Goal: Task Accomplishment & Management: Manage account settings

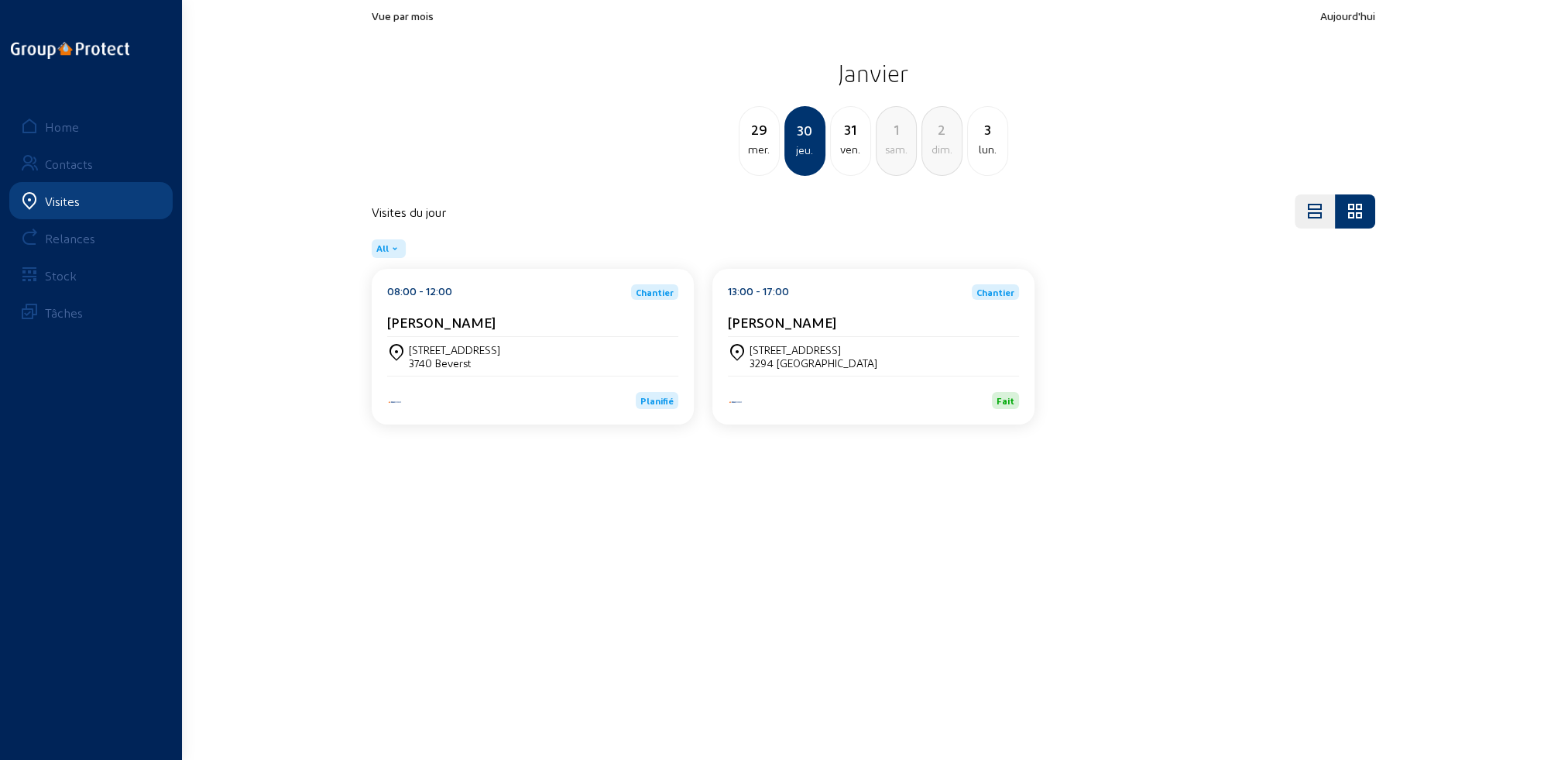
click at [68, 202] on div "Visites" at bounding box center [62, 201] width 35 height 15
click at [62, 123] on div "Home" at bounding box center [62, 126] width 34 height 15
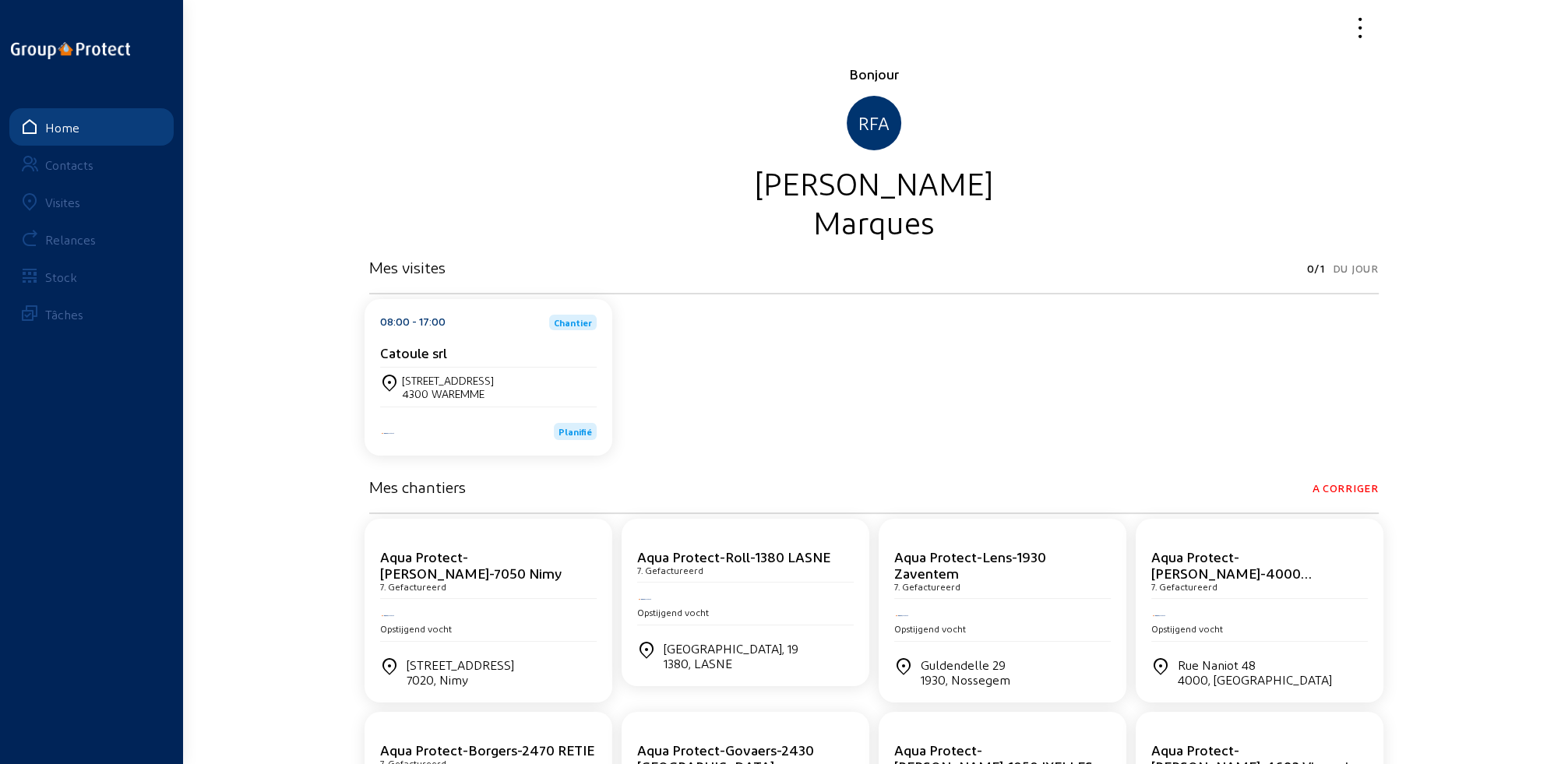
click at [62, 201] on div "Visites" at bounding box center [62, 202] width 35 height 15
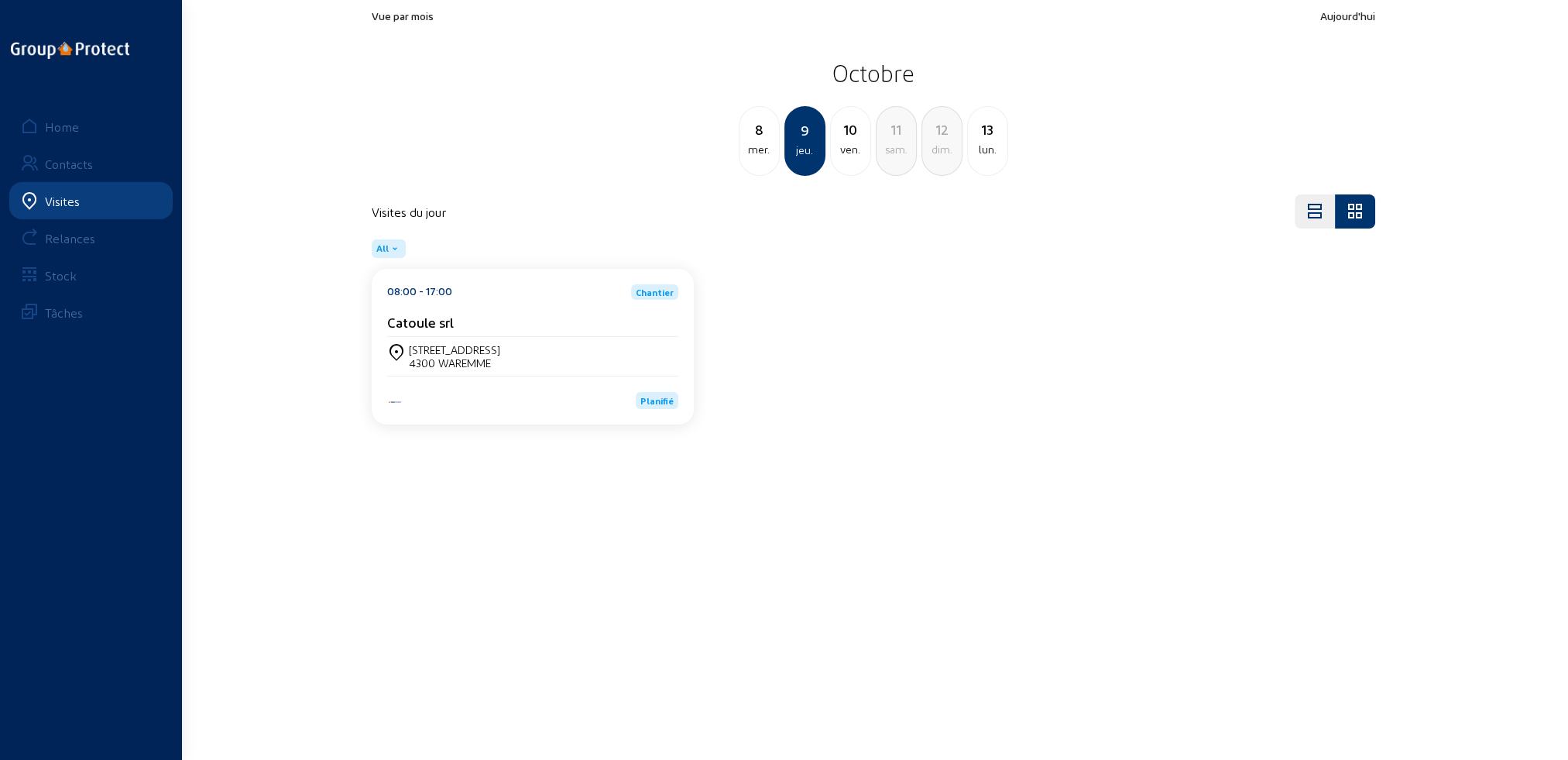
click at [855, 152] on div "ven." at bounding box center [850, 149] width 40 height 19
click at [476, 365] on div "1654 [GEOGRAPHIC_DATA]" at bounding box center [472, 363] width 127 height 13
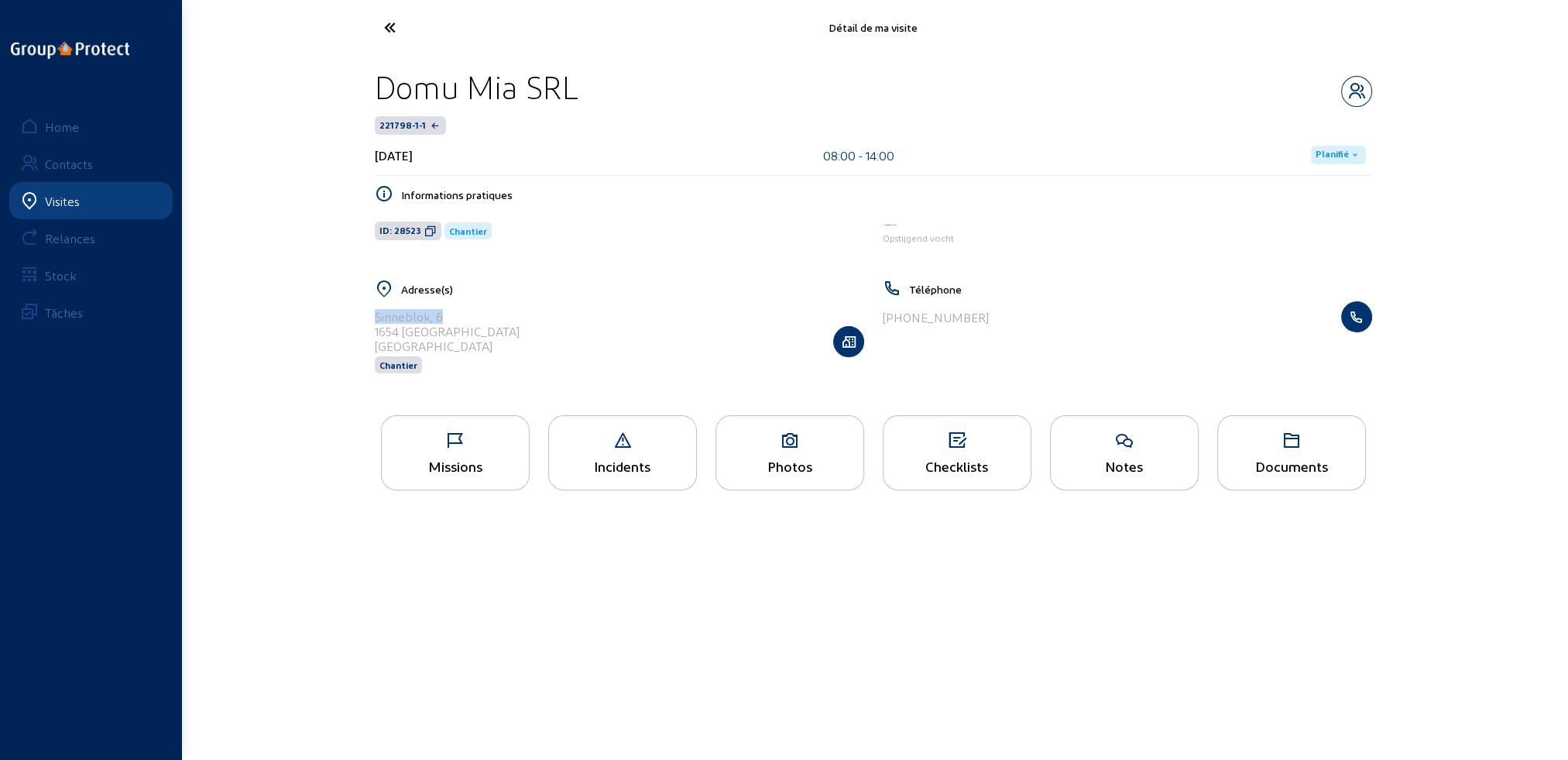
drag, startPoint x: 378, startPoint y: 314, endPoint x: 450, endPoint y: 313, distance: 72.0
click at [450, 313] on div "Sinneblok, 6" at bounding box center [447, 316] width 145 height 15
copy div "Sinneblok, 6"
drag, startPoint x: 375, startPoint y: 329, endPoint x: 462, endPoint y: 329, distance: 87.0
click at [462, 329] on div "Sinneblok, 6 1654 [GEOGRAPHIC_DATA] Belgique Chantier" at bounding box center [620, 341] width 489 height 79
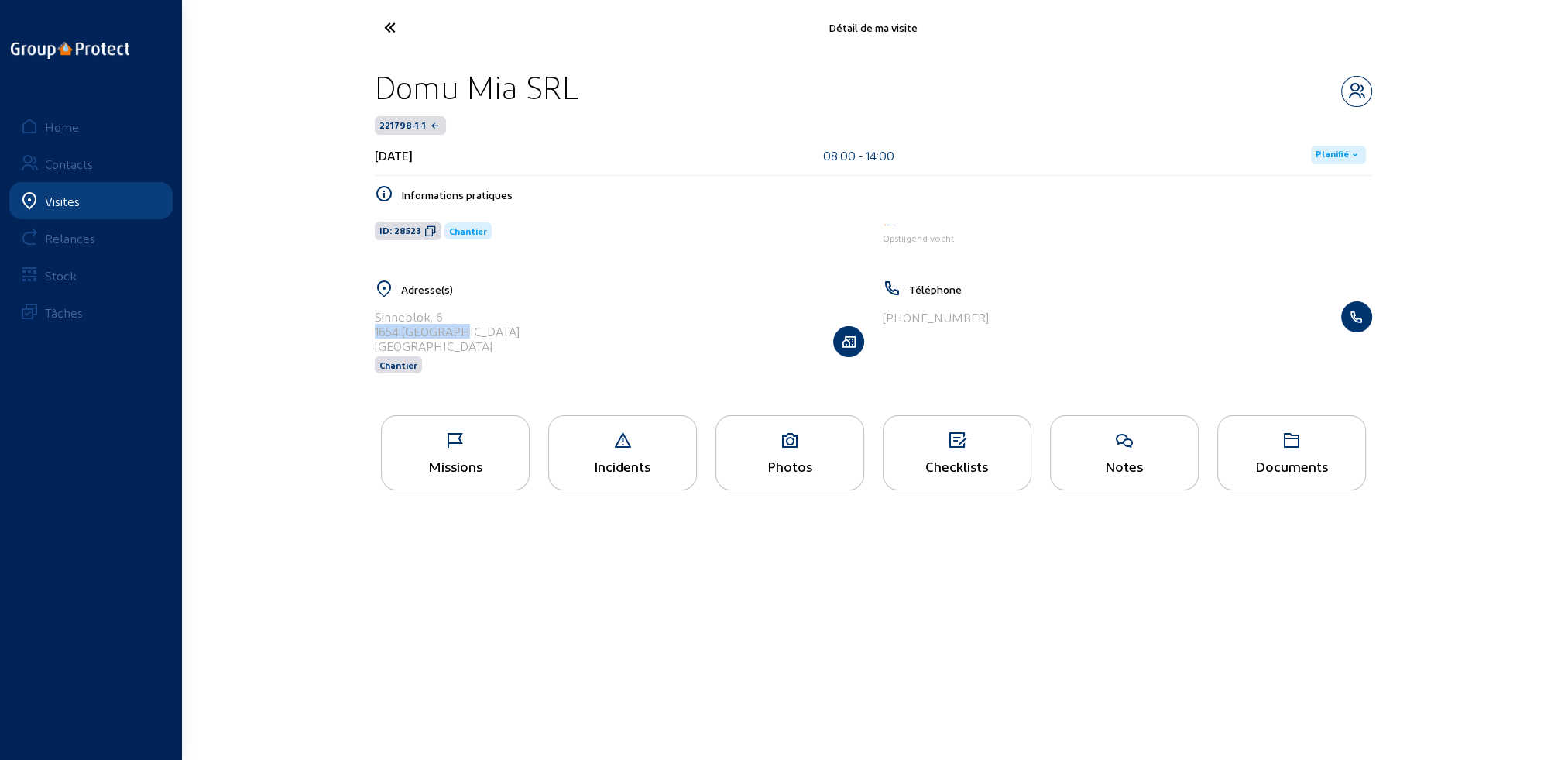
copy div "1654 [GEOGRAPHIC_DATA]"
click at [473, 462] on div "Missions" at bounding box center [455, 466] width 147 height 16
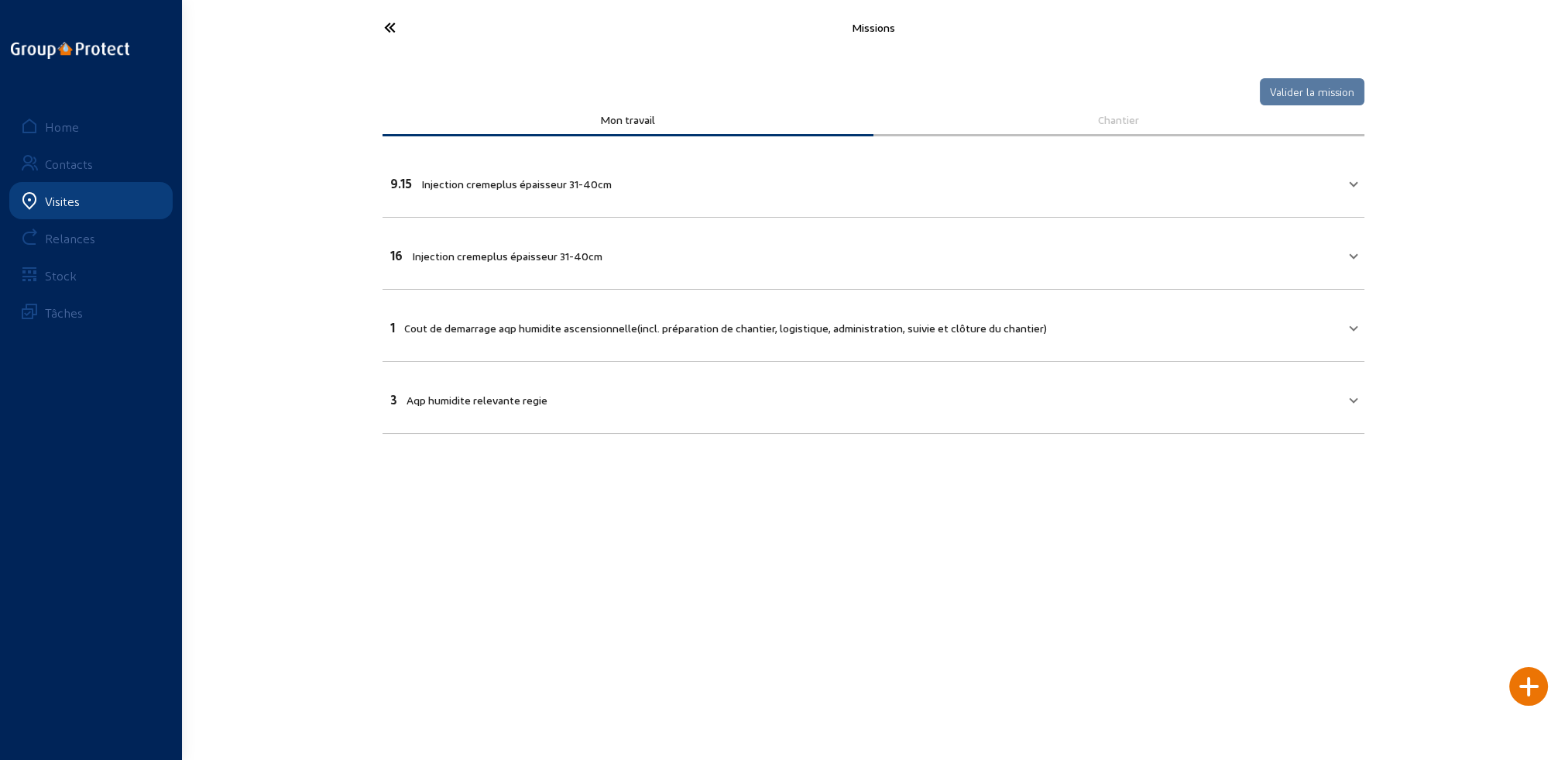
click at [388, 27] on icon at bounding box center [448, 27] width 143 height 27
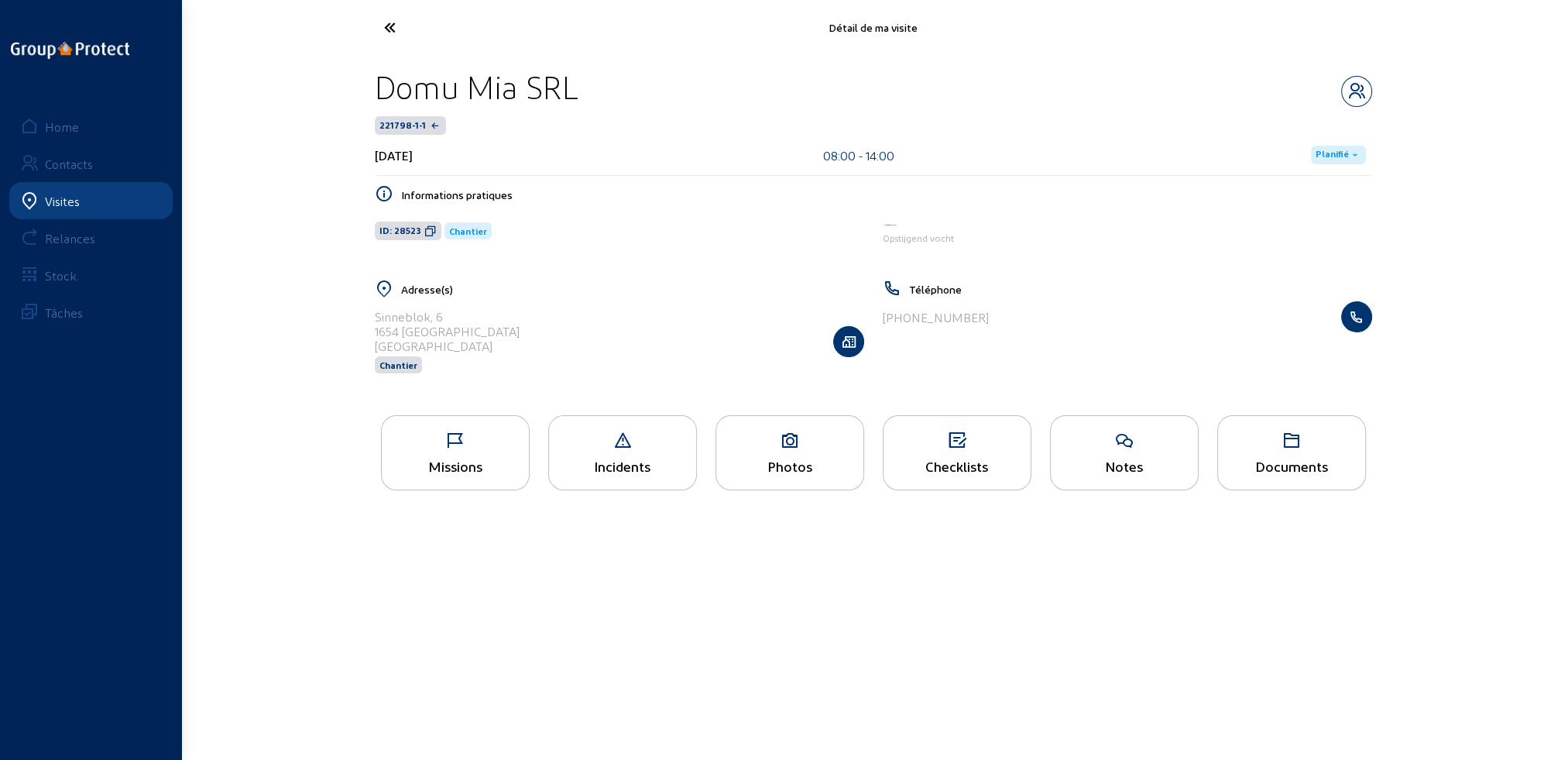
click at [1301, 467] on div "Documents" at bounding box center [1292, 466] width 147 height 16
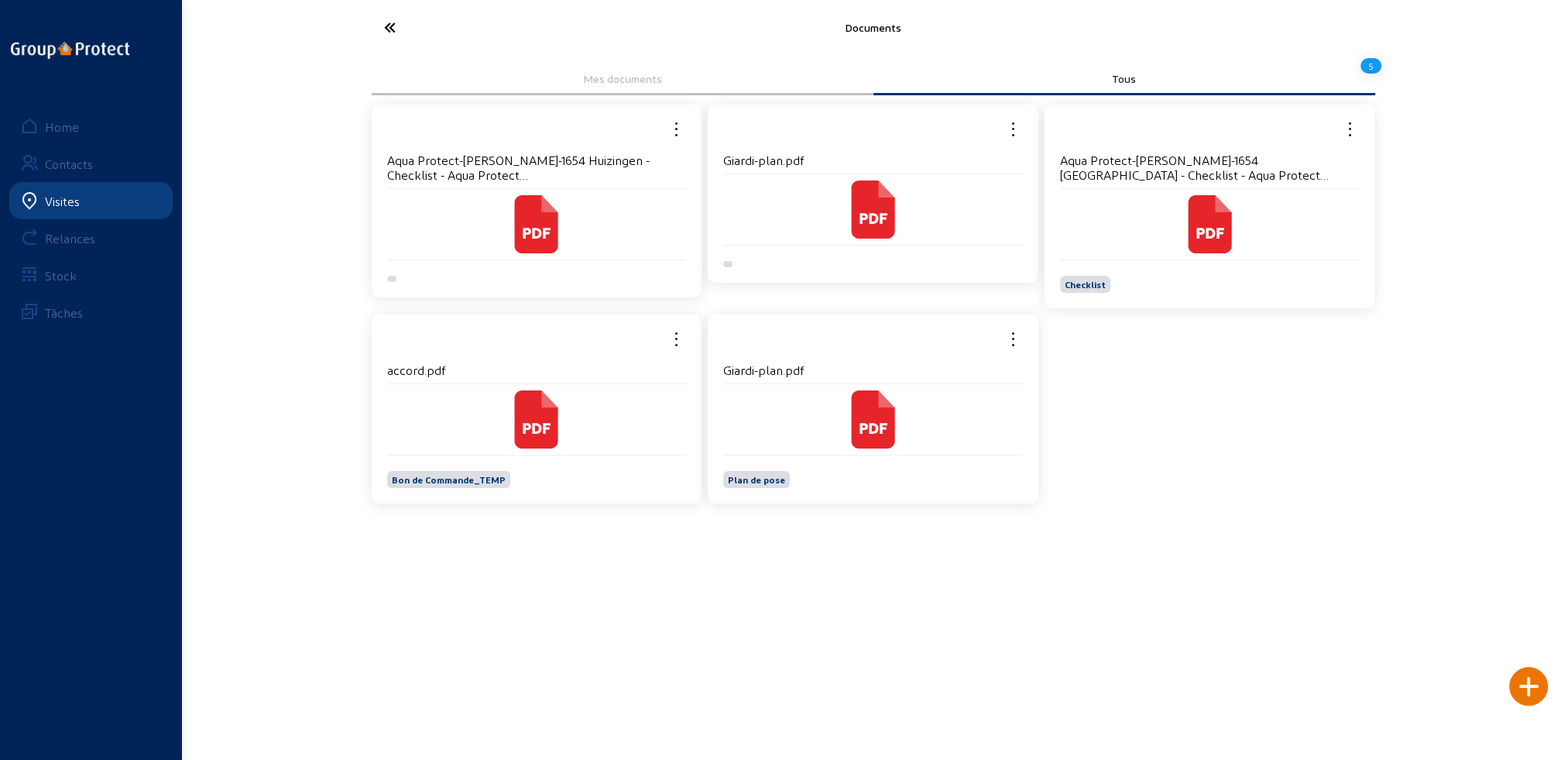
click at [850, 382] on div "Giardi-plan.pdf" at bounding box center [873, 373] width 300 height 22
click at [876, 425] on icon at bounding box center [873, 428] width 28 height 11
click at [390, 28] on icon at bounding box center [448, 27] width 143 height 27
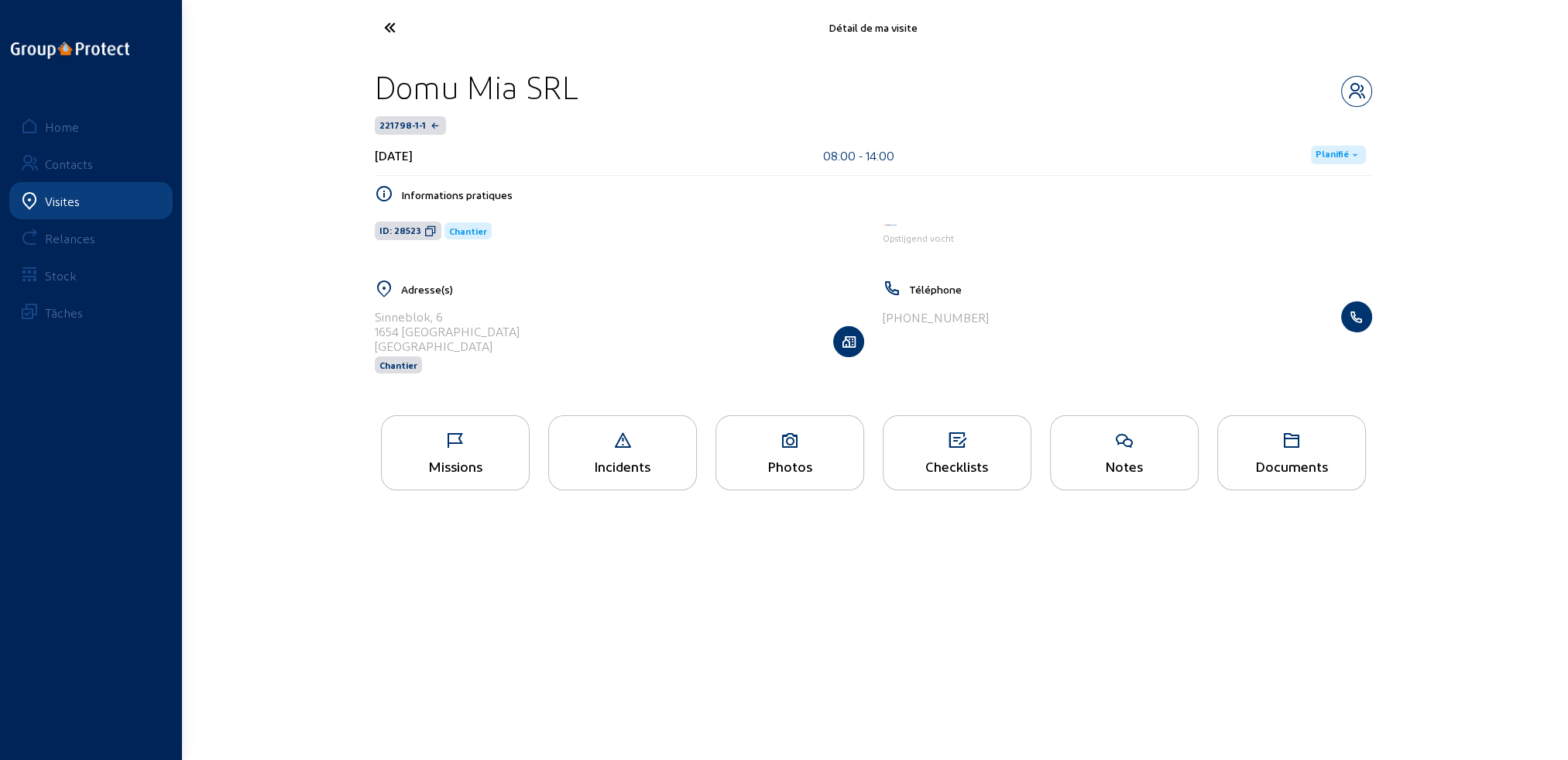
click at [381, 26] on icon at bounding box center [448, 27] width 143 height 27
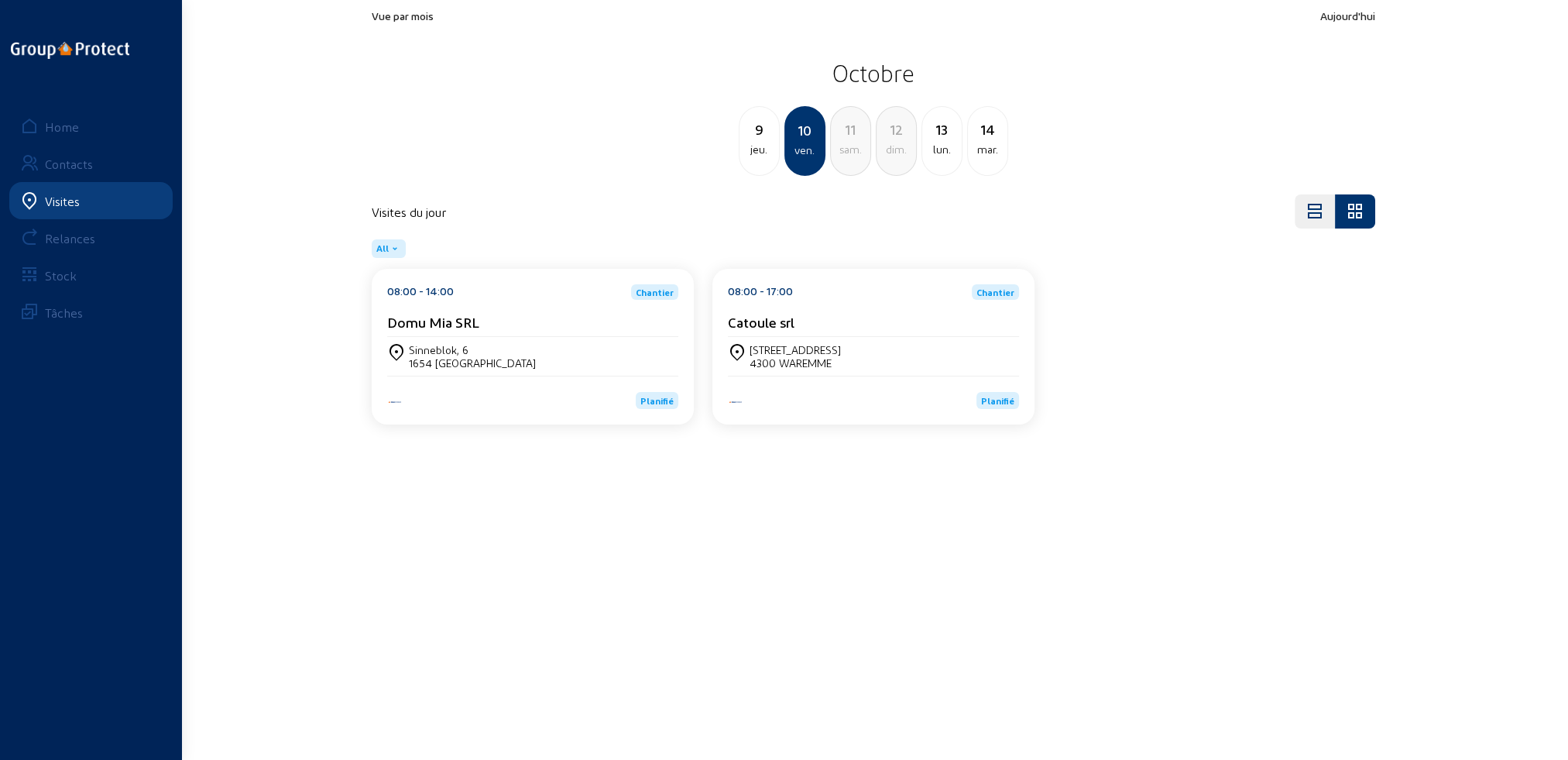
click at [751, 158] on div "jeu." at bounding box center [759, 149] width 40 height 19
click at [752, 157] on div "mer." at bounding box center [759, 149] width 40 height 19
click at [752, 157] on div "mar." at bounding box center [759, 149] width 40 height 19
click at [752, 157] on div "lun." at bounding box center [759, 149] width 40 height 19
click at [752, 157] on div "dim." at bounding box center [759, 149] width 40 height 19
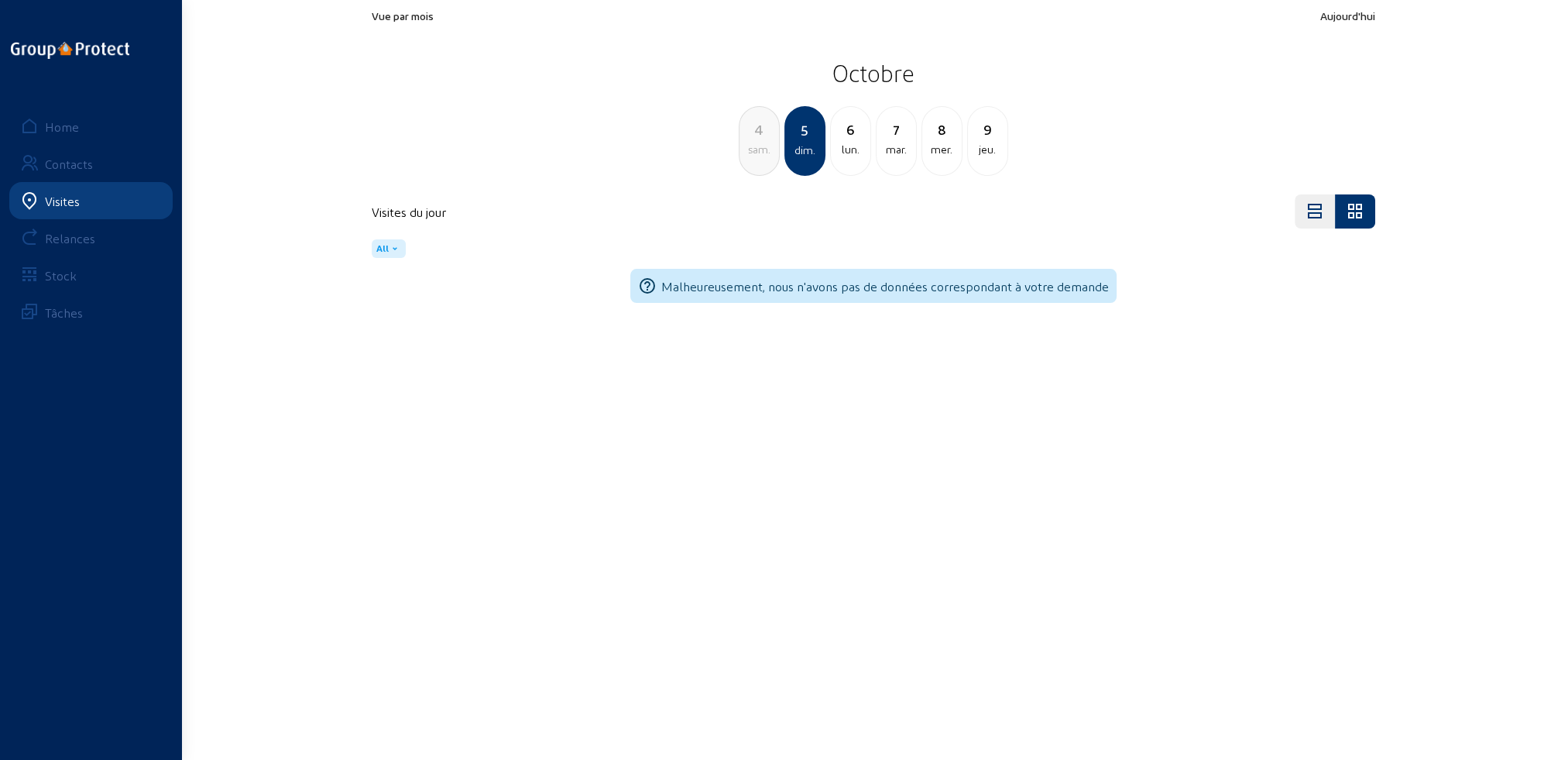
click at [752, 157] on div "sam." at bounding box center [759, 149] width 40 height 19
click at [752, 156] on div "ven." at bounding box center [759, 149] width 40 height 19
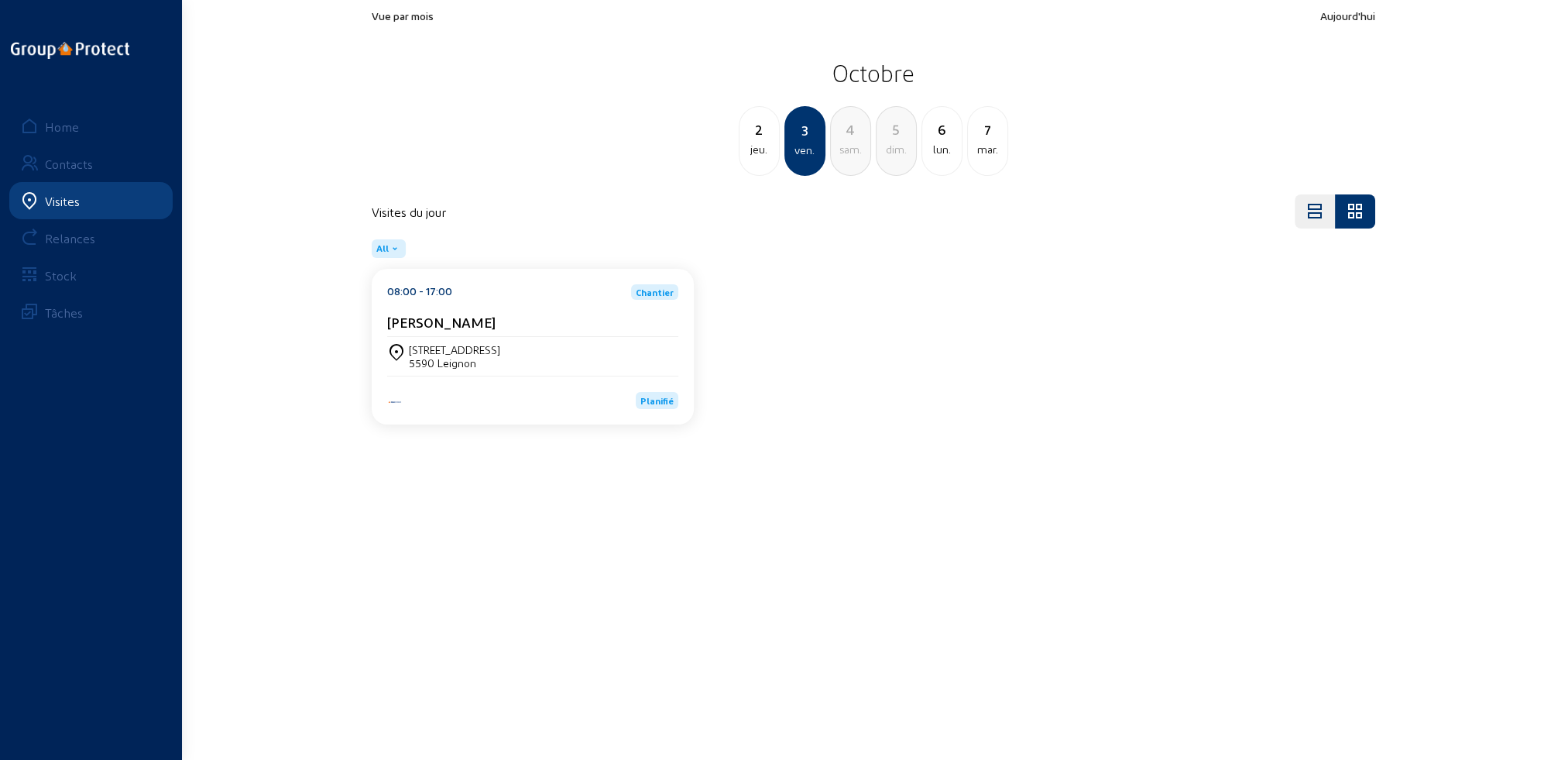
click at [758, 168] on div "2 jeu." at bounding box center [759, 141] width 41 height 70
click at [509, 364] on div "[STREET_ADDRESS]" at bounding box center [532, 357] width 291 height 27
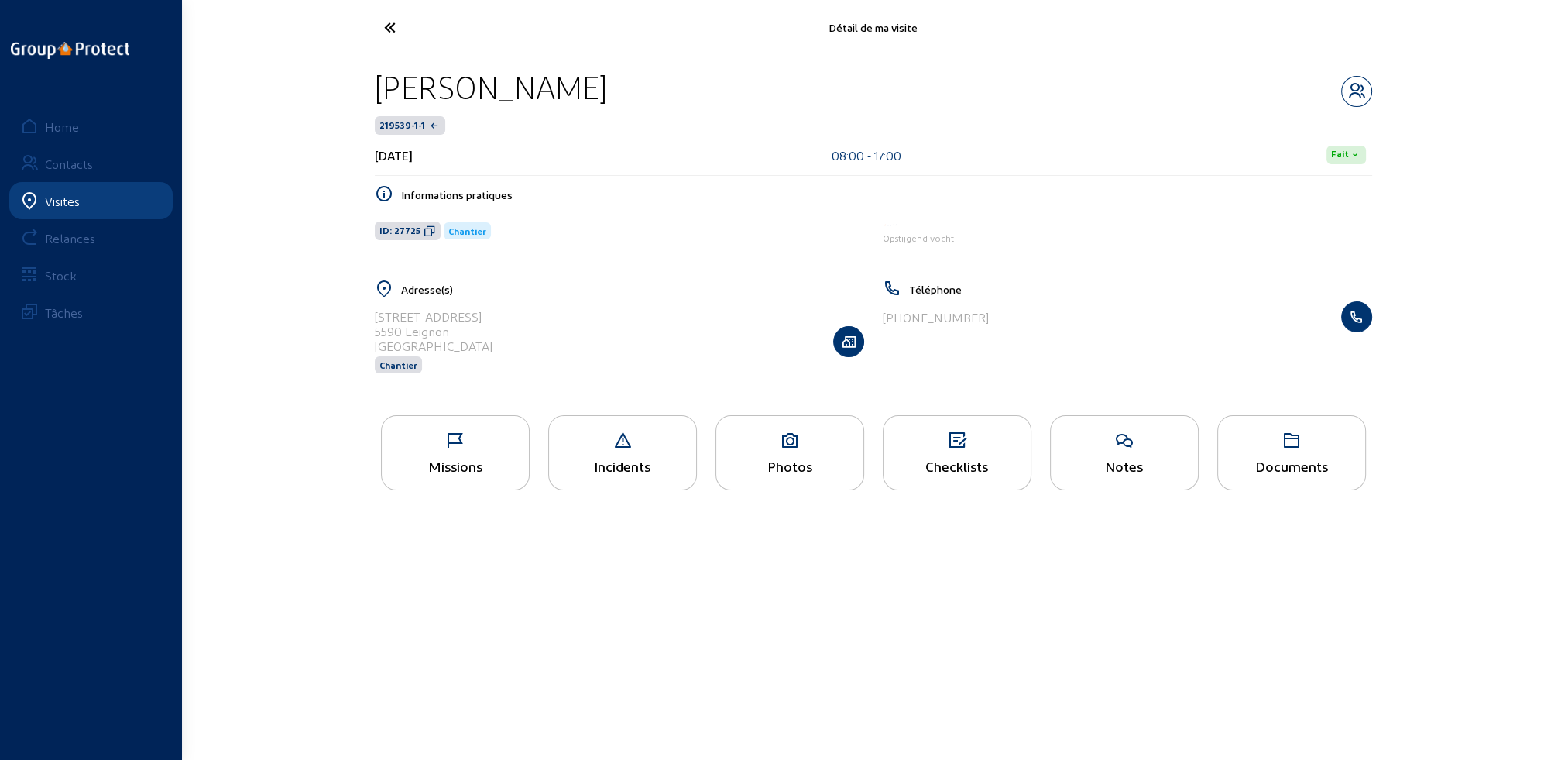
click at [488, 465] on div "Missions" at bounding box center [455, 466] width 147 height 16
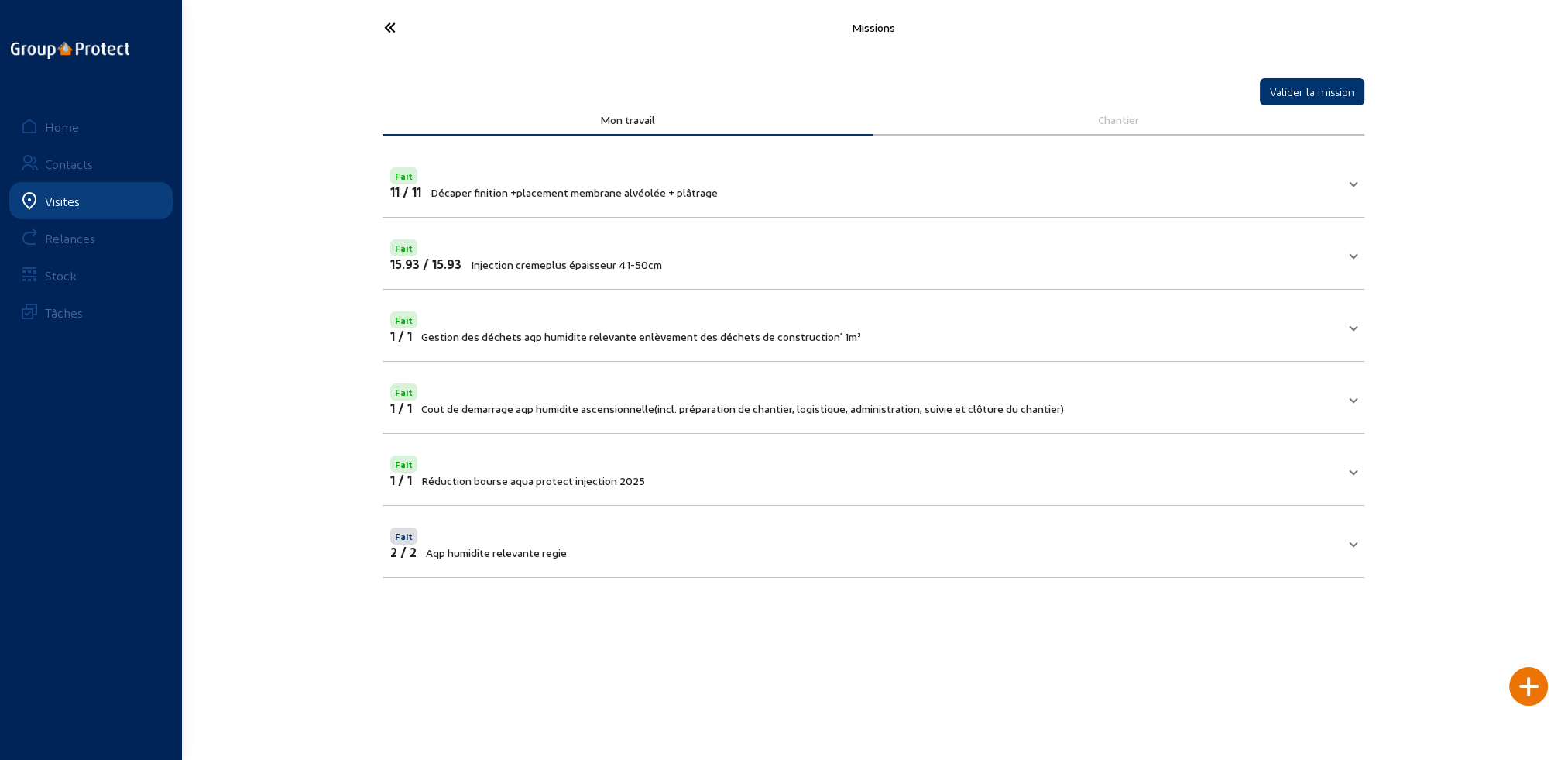
click at [397, 25] on icon at bounding box center [448, 27] width 143 height 27
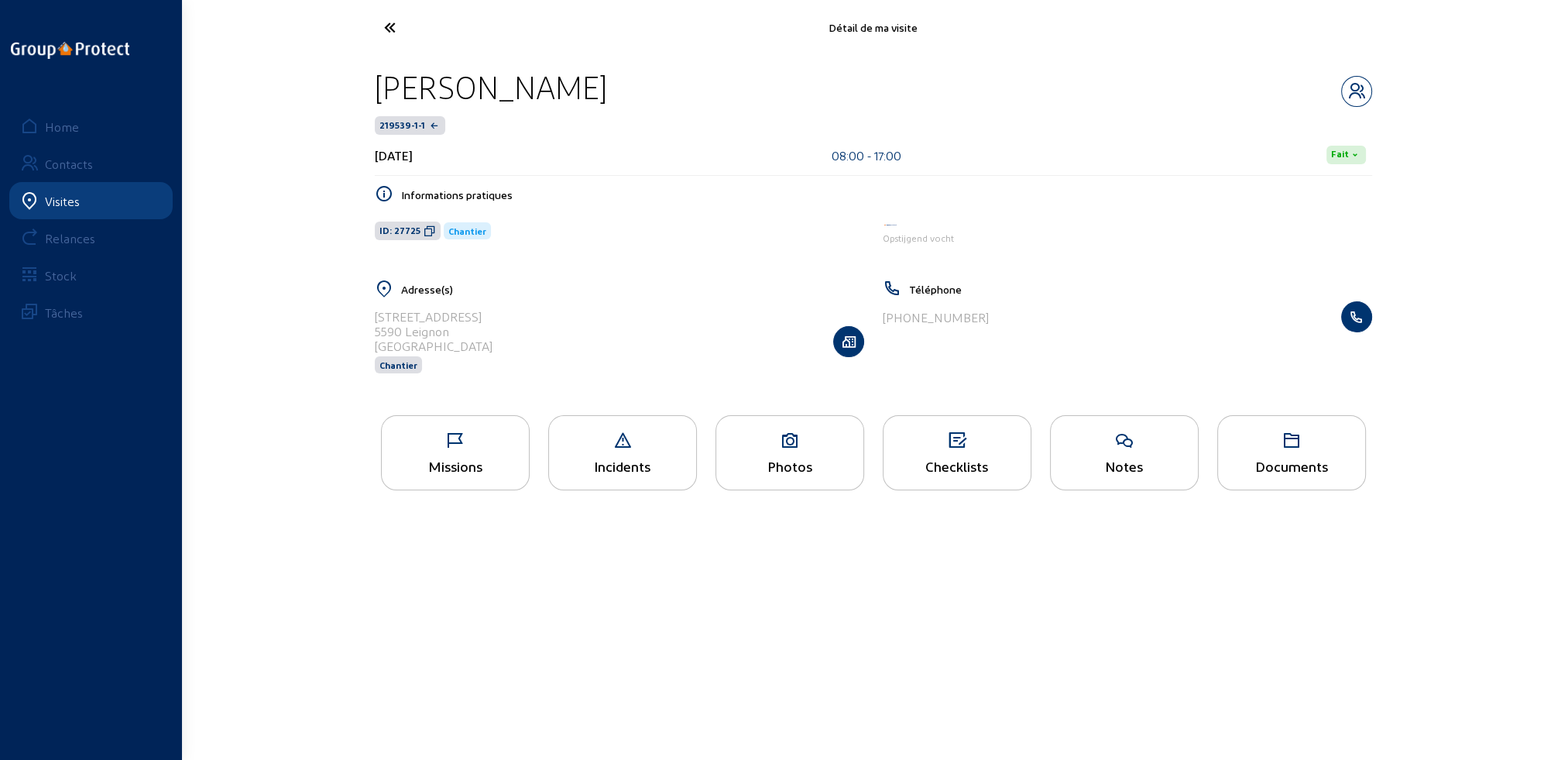
click at [394, 26] on icon at bounding box center [448, 27] width 143 height 27
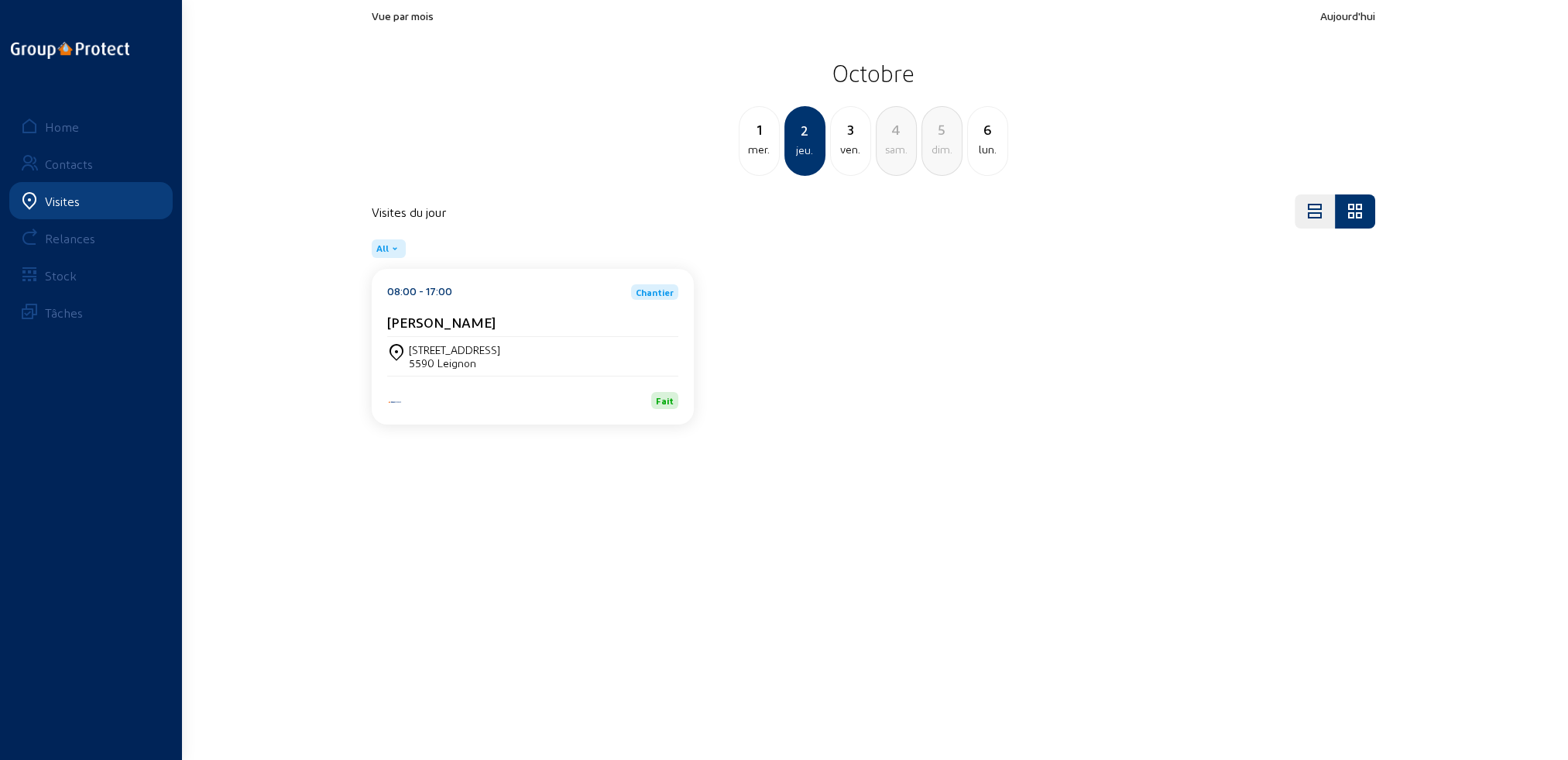
click at [855, 142] on div "ven." at bounding box center [850, 149] width 40 height 19
click at [761, 152] on div "jeu." at bounding box center [759, 149] width 40 height 19
click at [858, 152] on div "ven." at bounding box center [850, 149] width 40 height 19
click at [577, 328] on div "[PERSON_NAME]" at bounding box center [532, 322] width 291 height 16
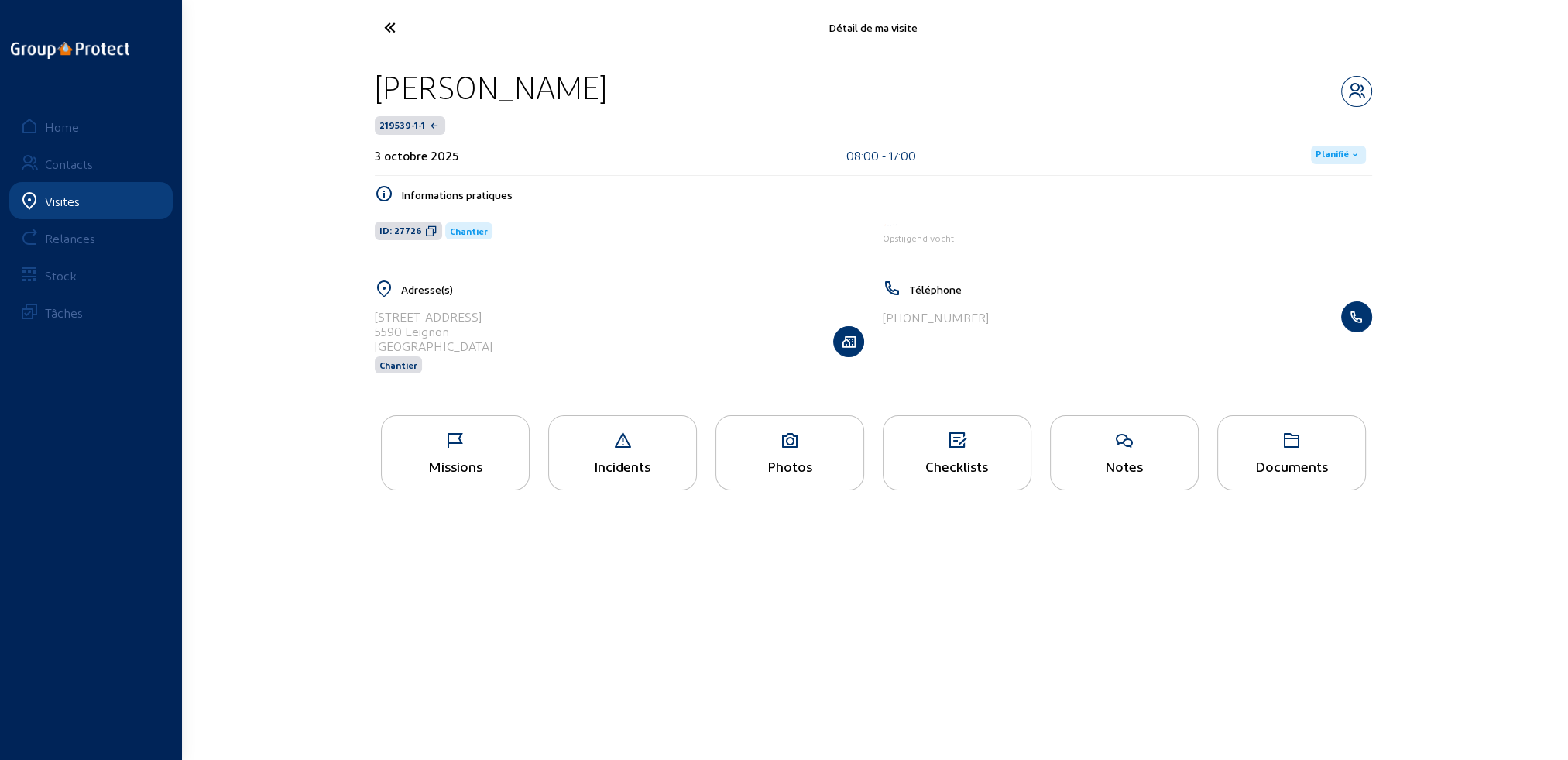
click at [458, 468] on div "Missions" at bounding box center [455, 466] width 147 height 16
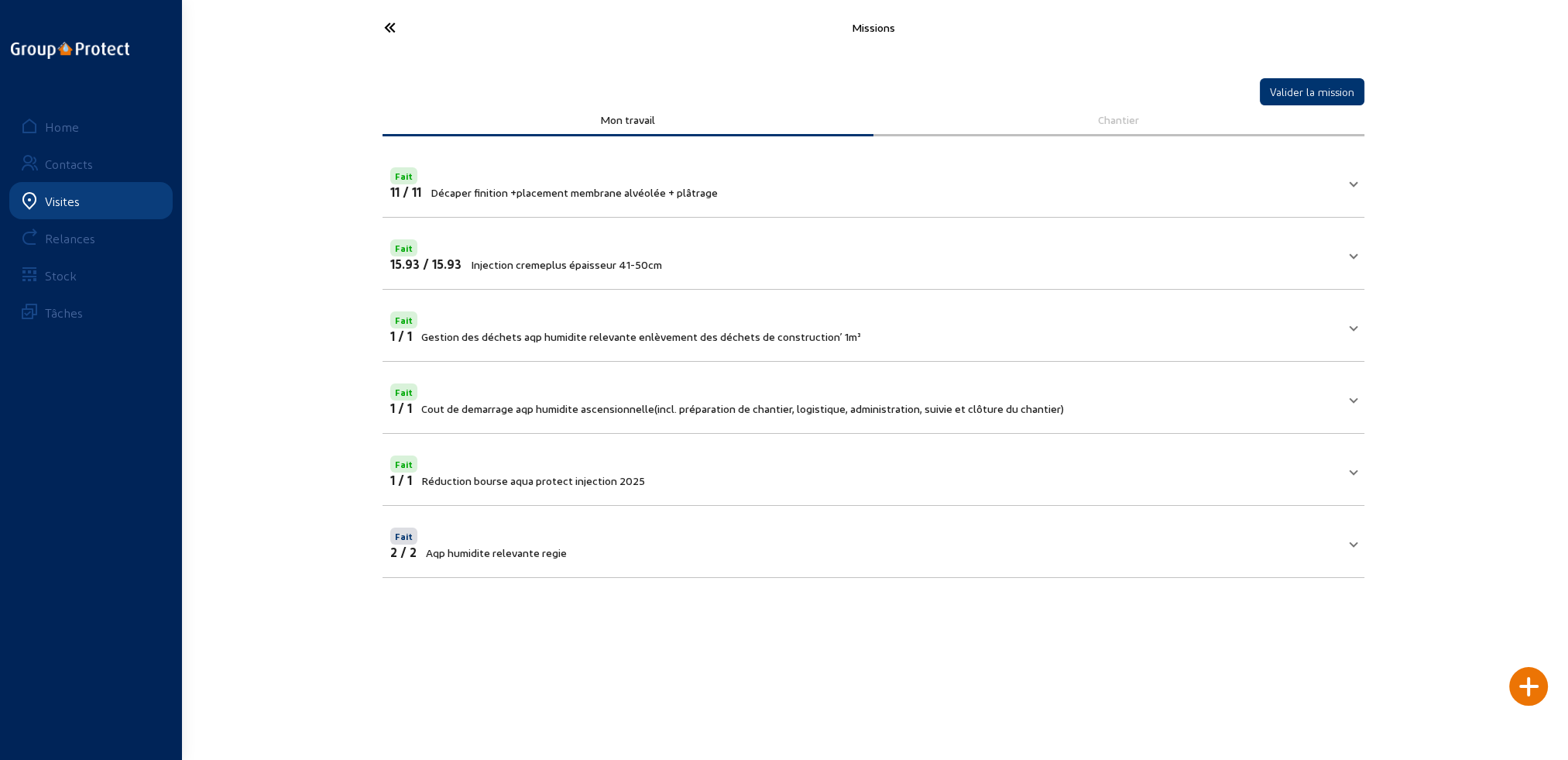
click at [388, 19] on icon at bounding box center [448, 27] width 143 height 27
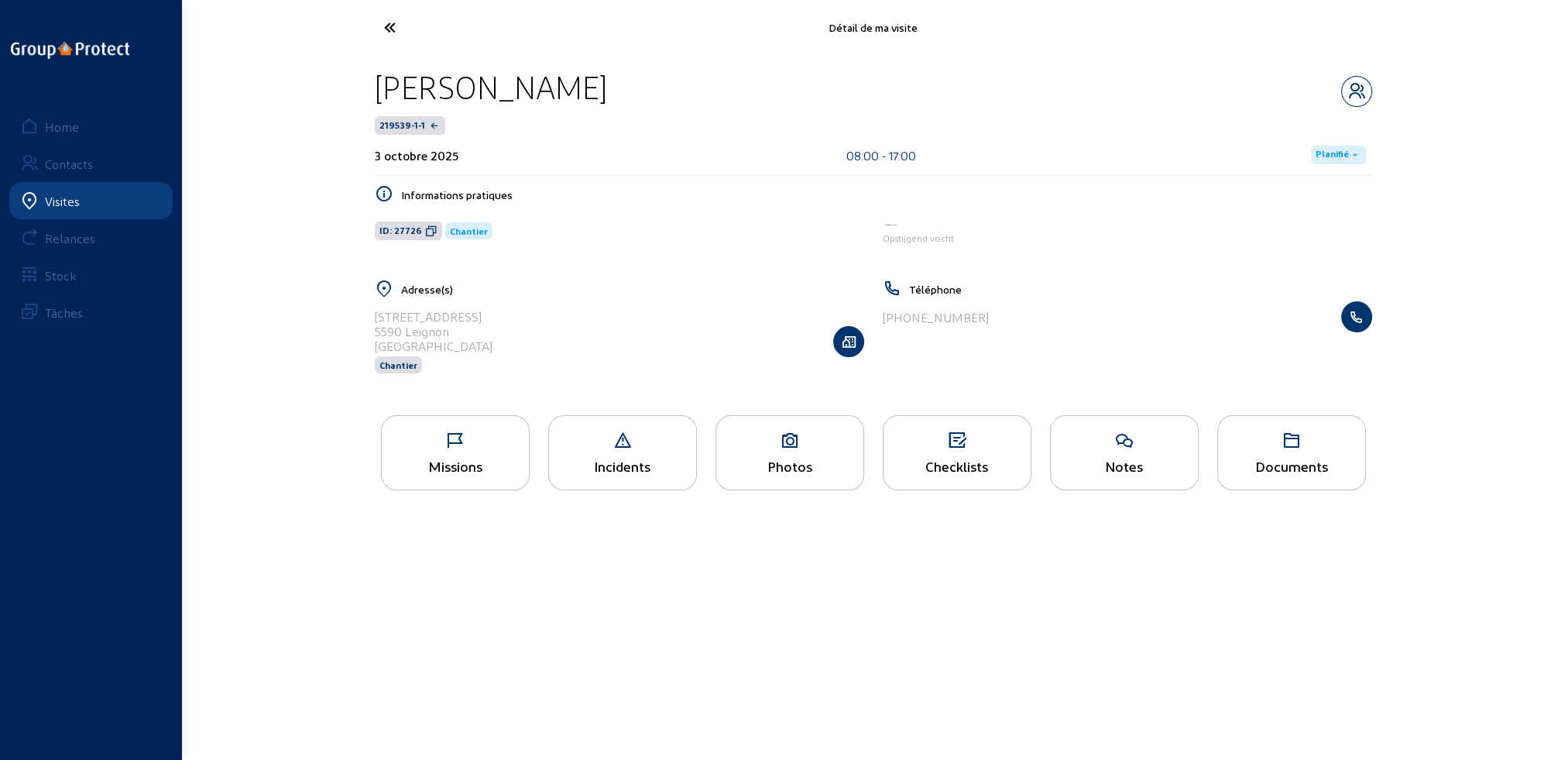
click at [1336, 154] on span "Planifié" at bounding box center [1332, 155] width 33 height 12
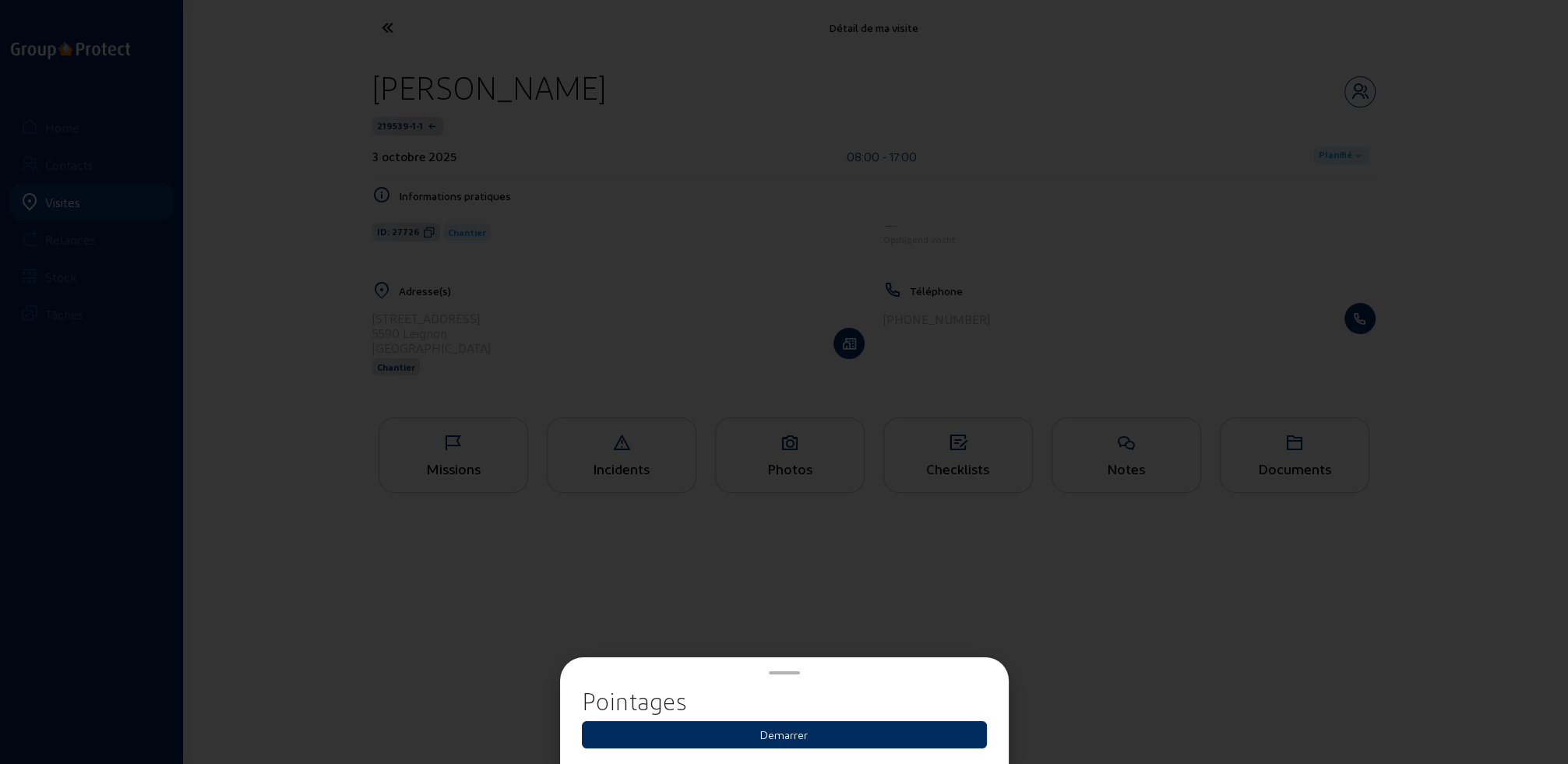
click at [816, 733] on button "Demarrer" at bounding box center [784, 734] width 405 height 27
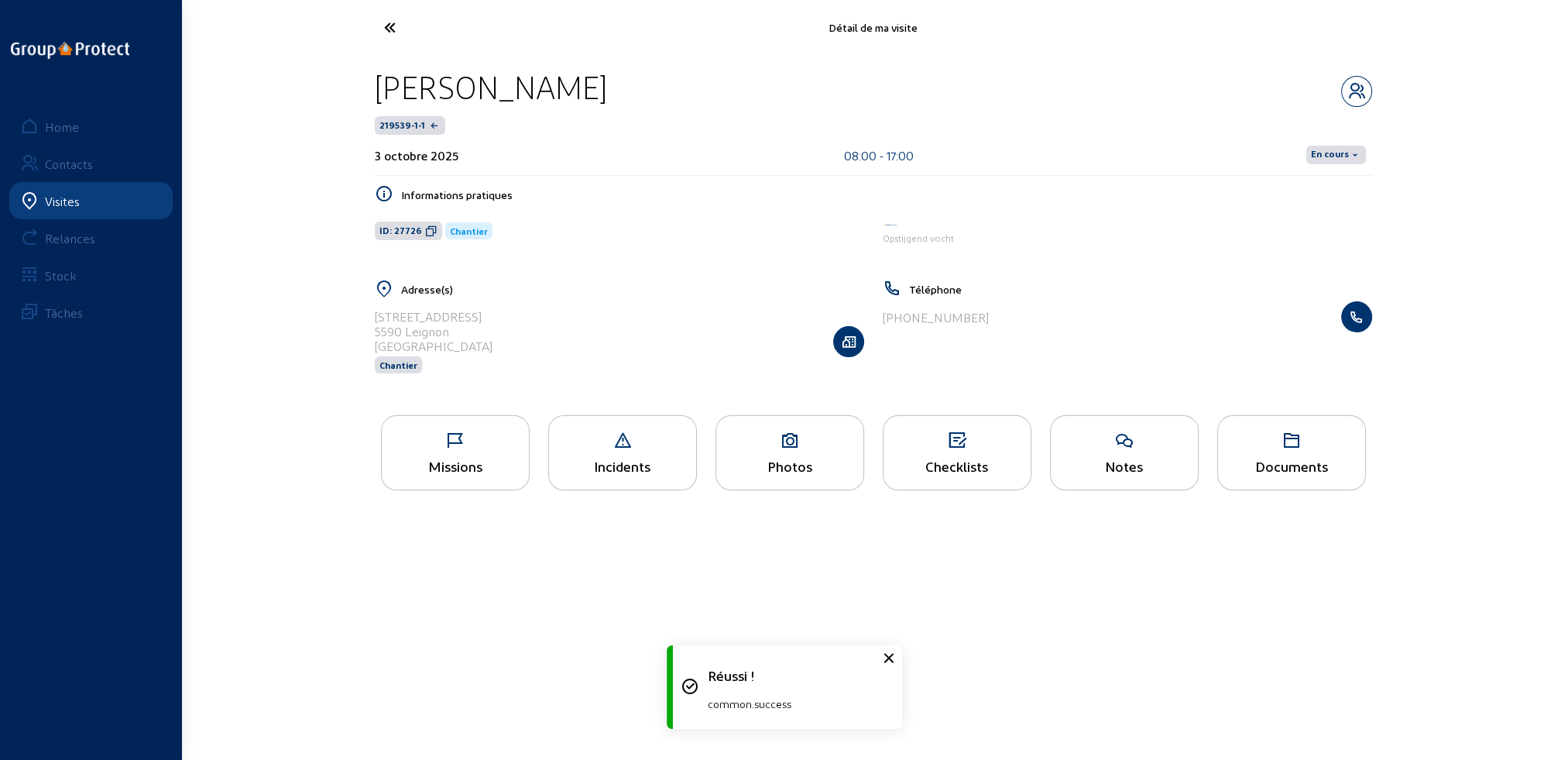
click at [1329, 152] on span "En cours" at bounding box center [1330, 155] width 38 height 12
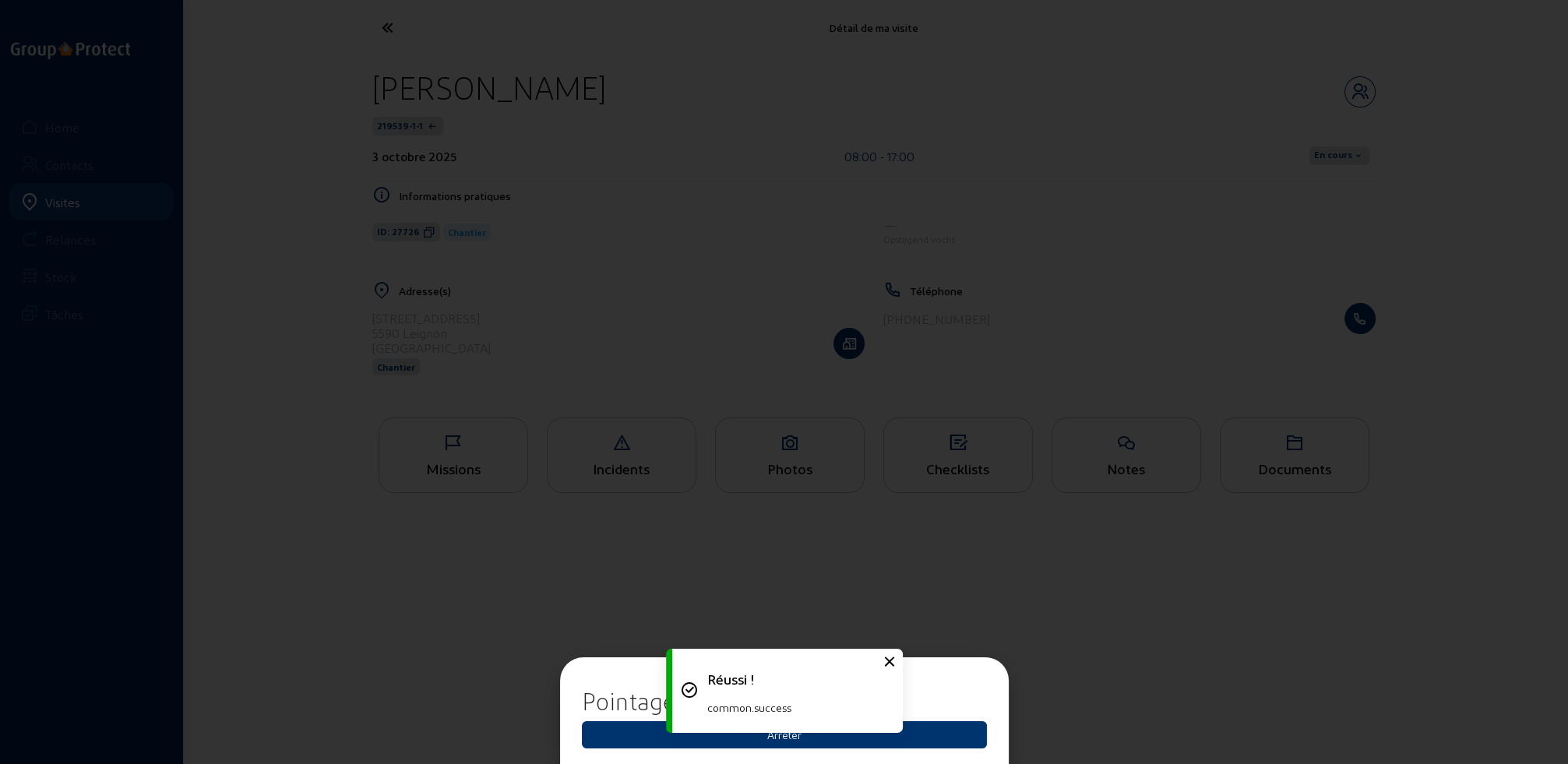
click at [776, 737] on div "Réussi ! common.success" at bounding box center [784, 691] width 234 height 99
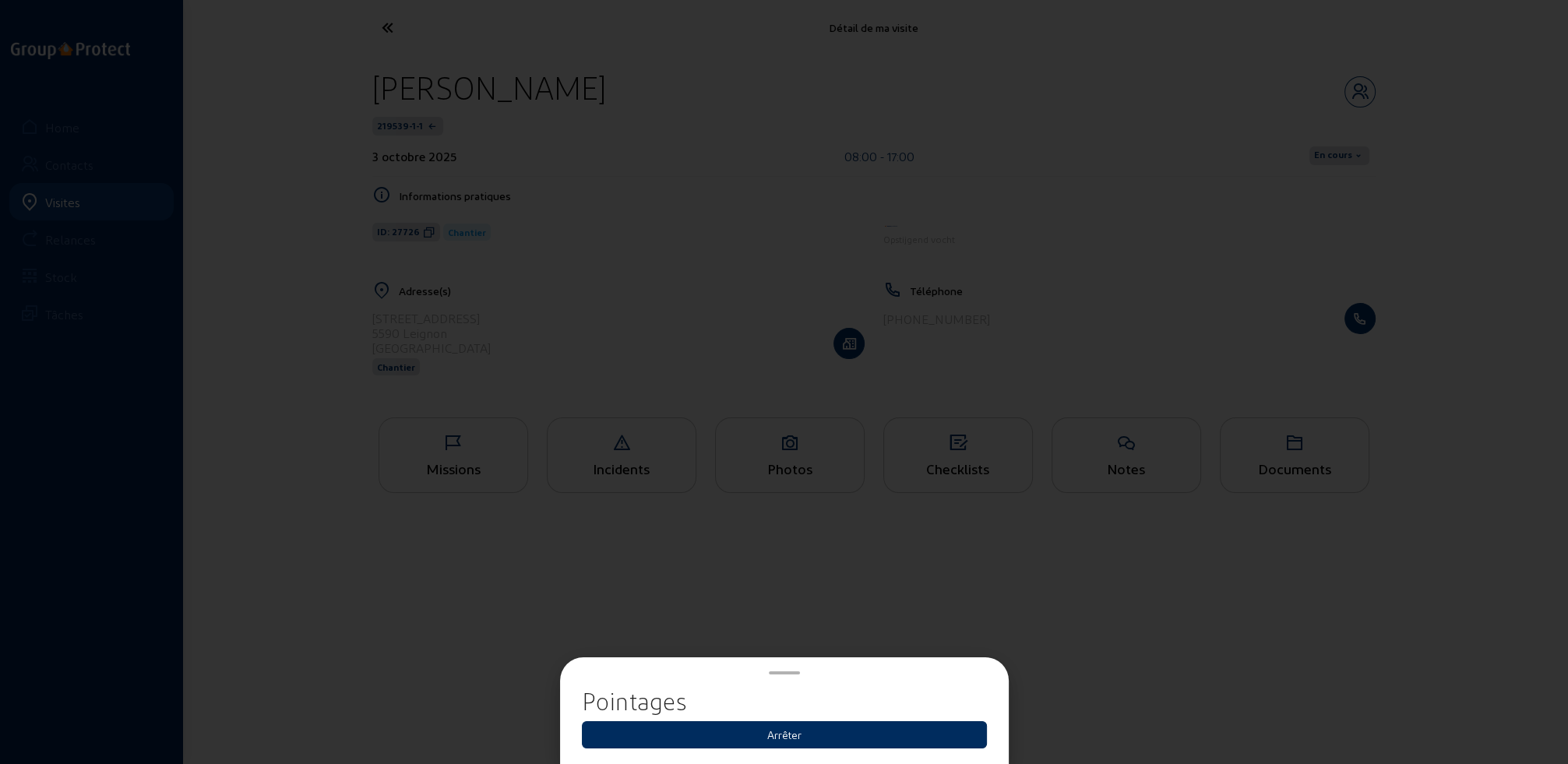
click at [792, 733] on button "Arrêter" at bounding box center [784, 734] width 405 height 27
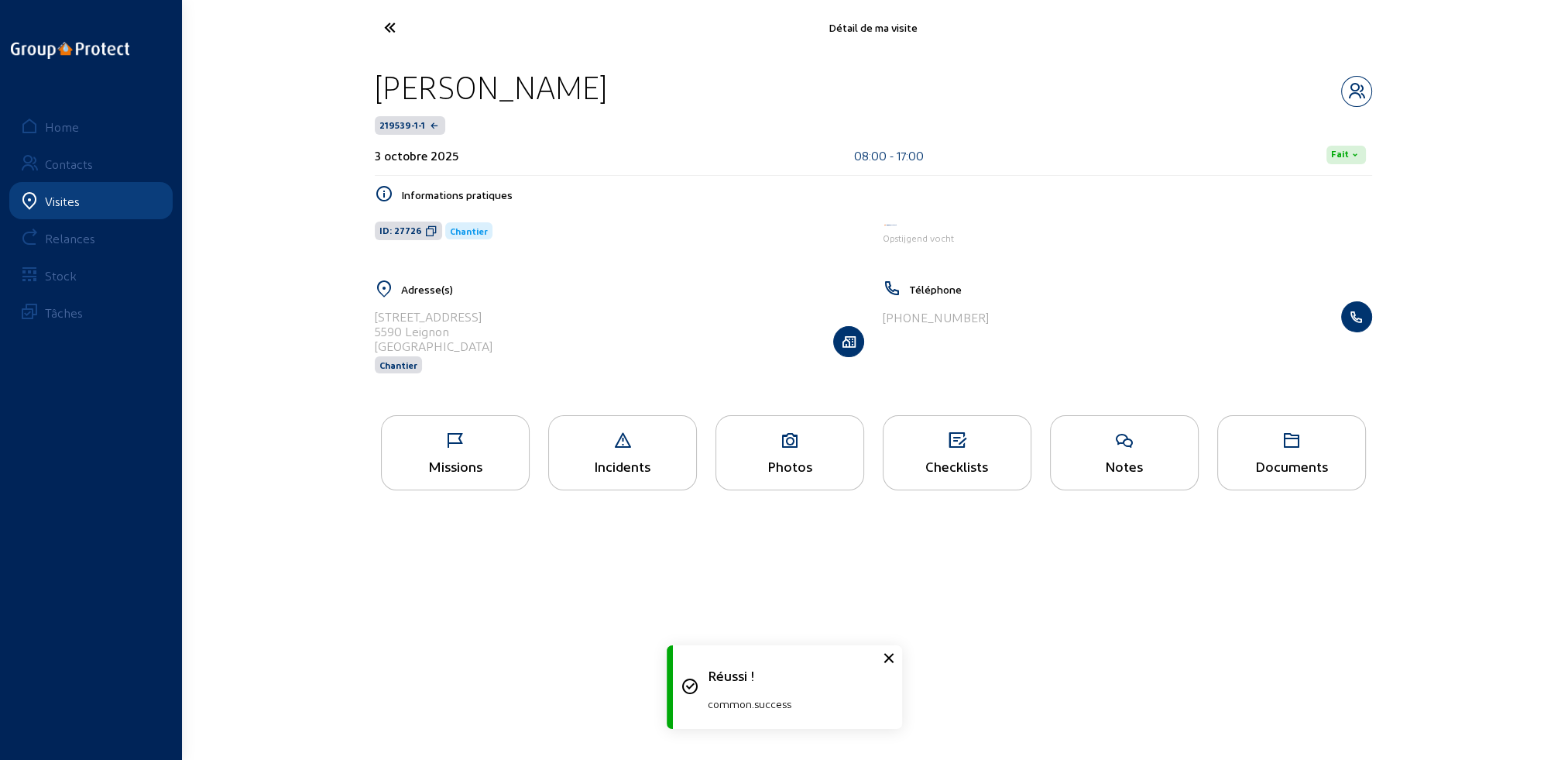
click at [396, 26] on icon at bounding box center [448, 27] width 143 height 27
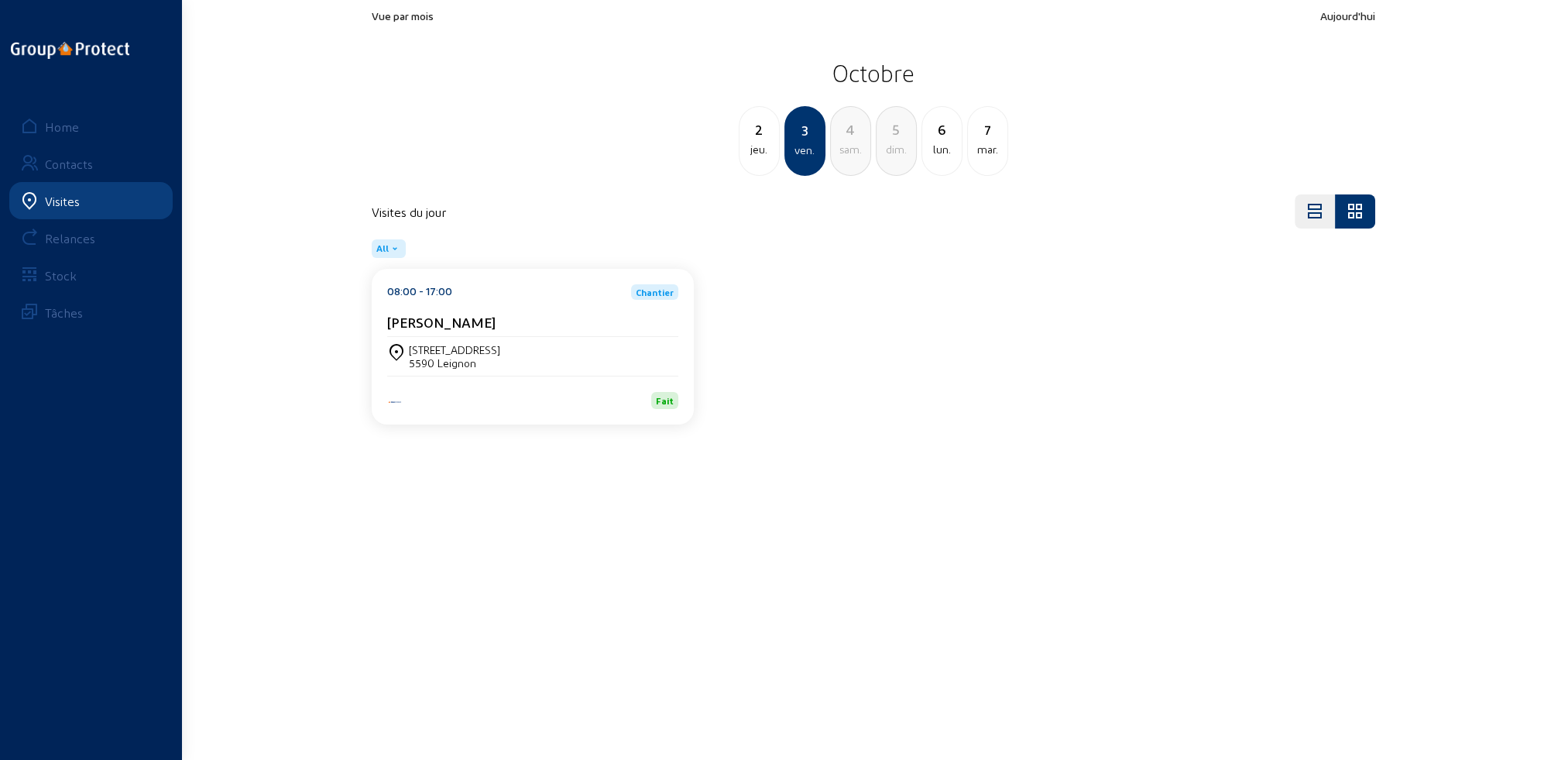
click at [943, 156] on div "lun." at bounding box center [942, 149] width 40 height 19
click at [445, 337] on div "Chemin de la Bruyère 54 1473 Glabais" at bounding box center [532, 357] width 291 height 39
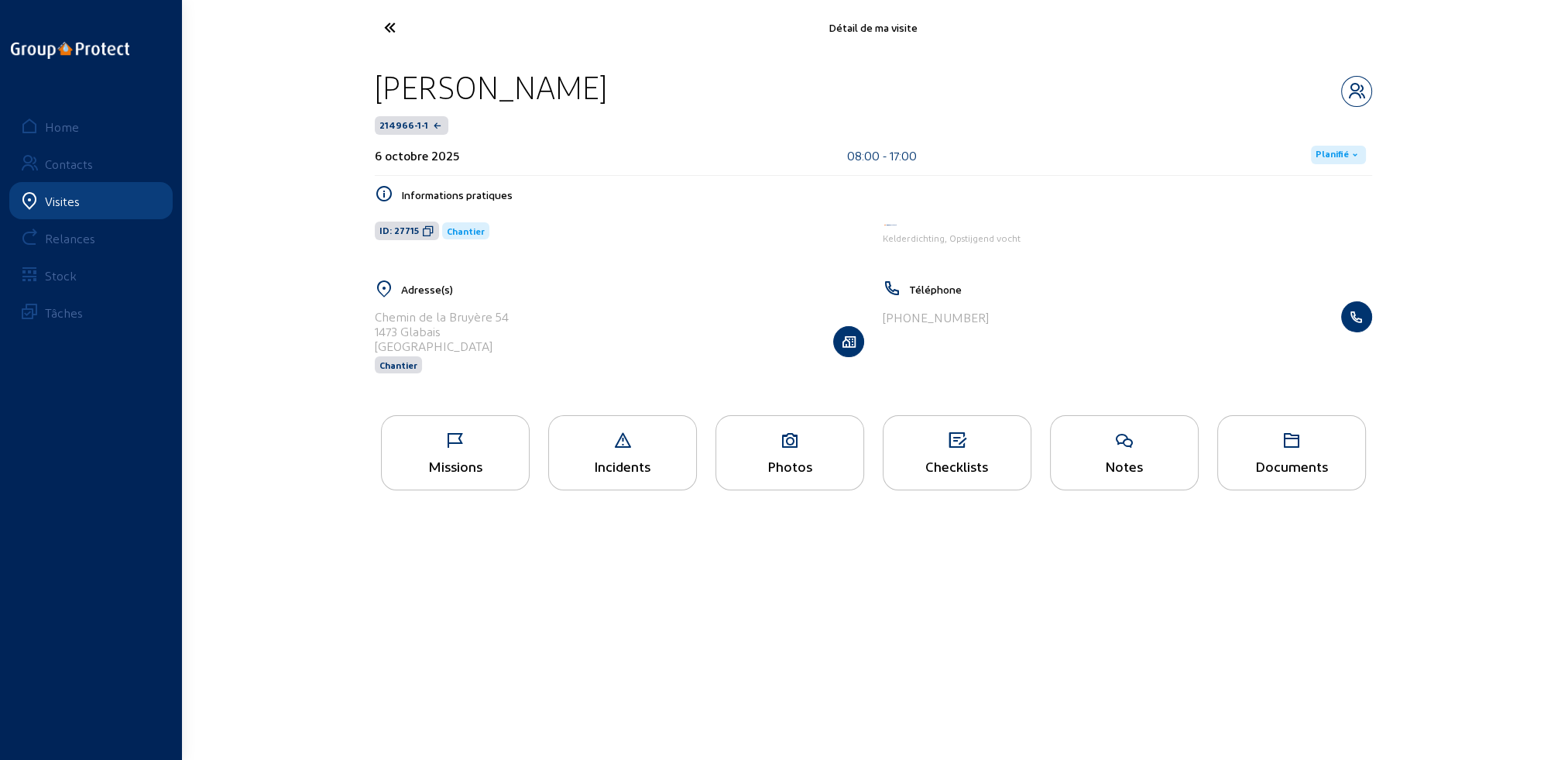
click at [450, 455] on div "Missions" at bounding box center [455, 452] width 149 height 75
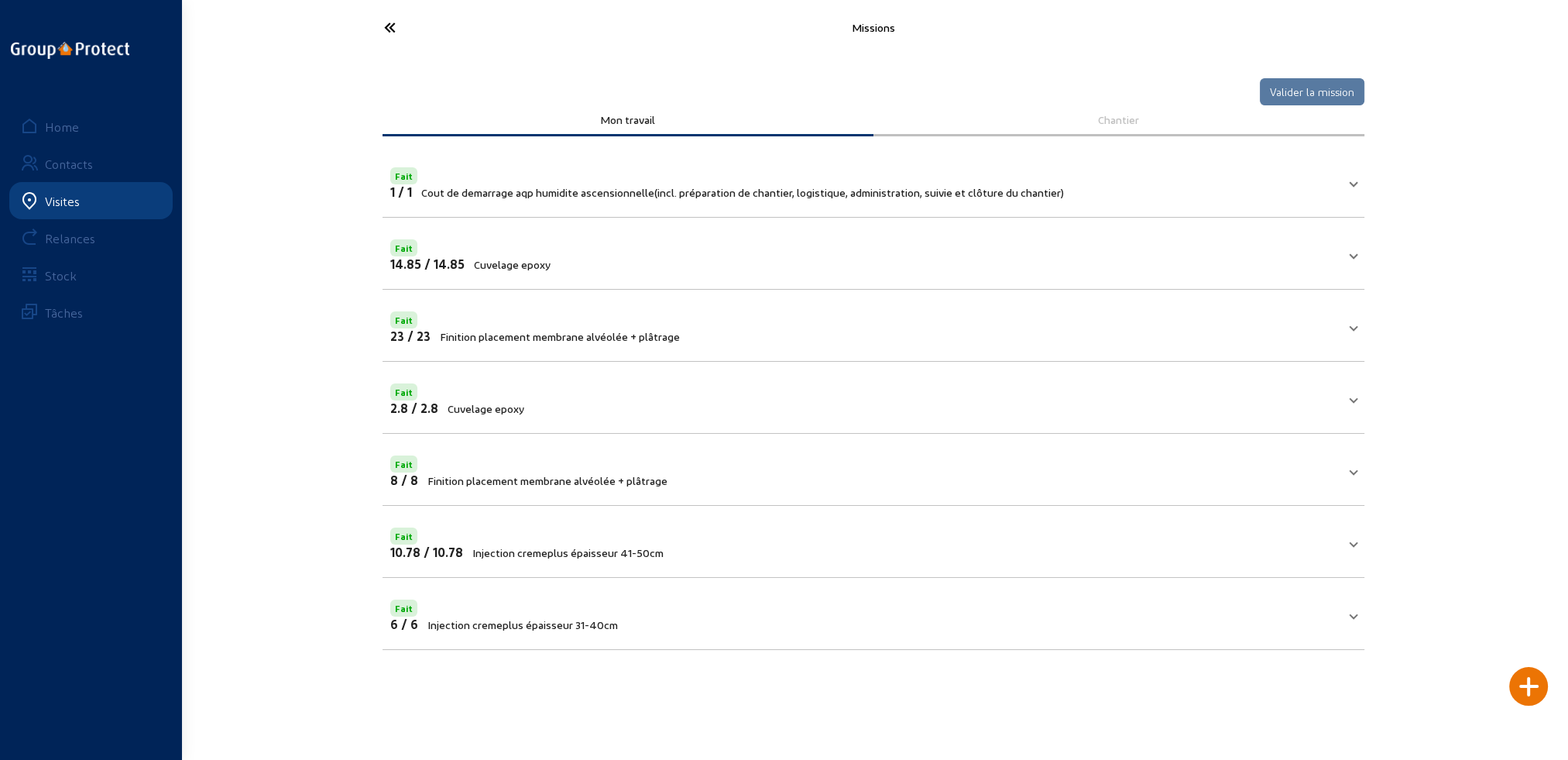
click at [390, 25] on icon at bounding box center [448, 27] width 143 height 27
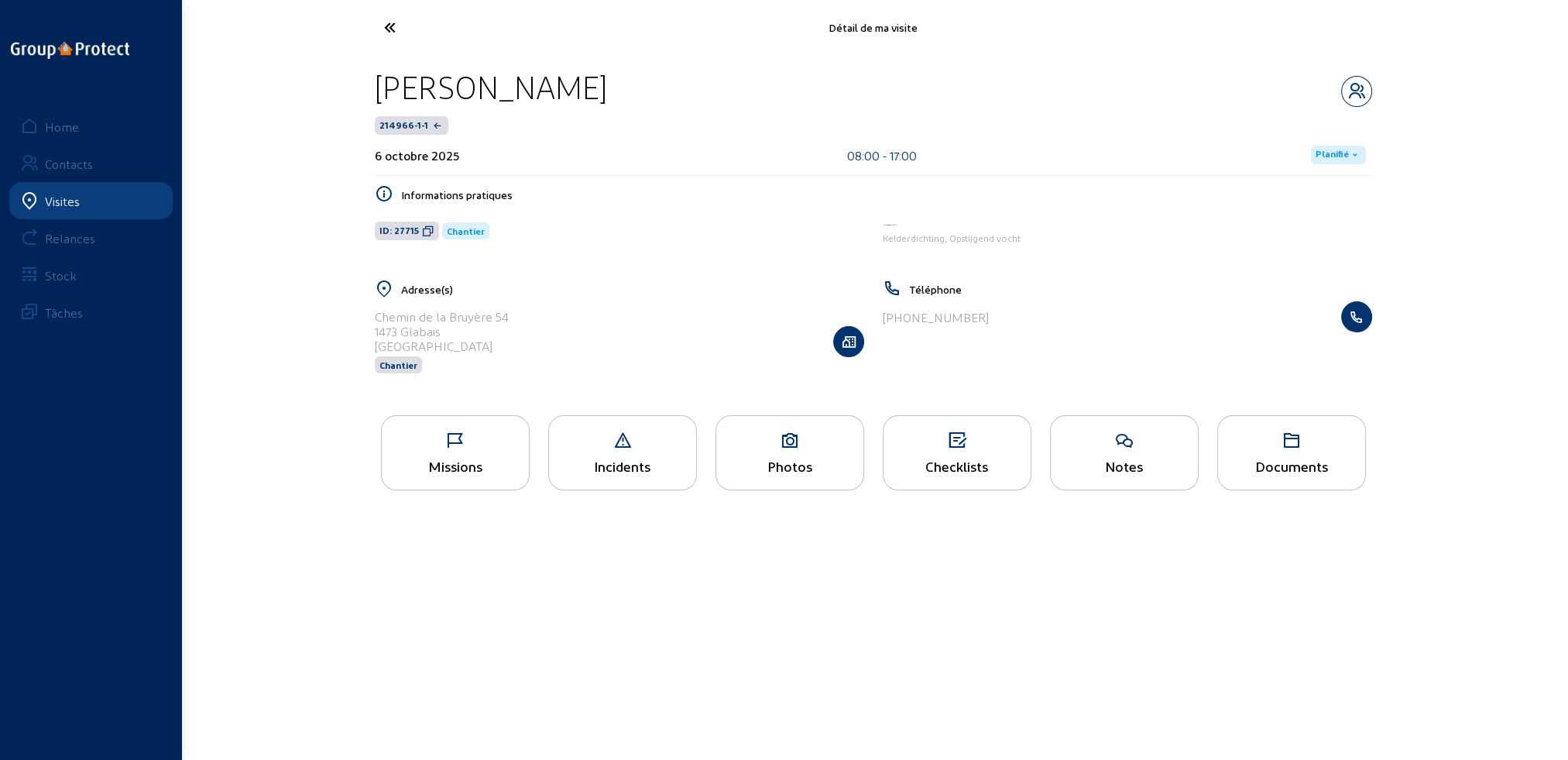
click at [1335, 153] on span "Planifié" at bounding box center [1332, 155] width 33 height 12
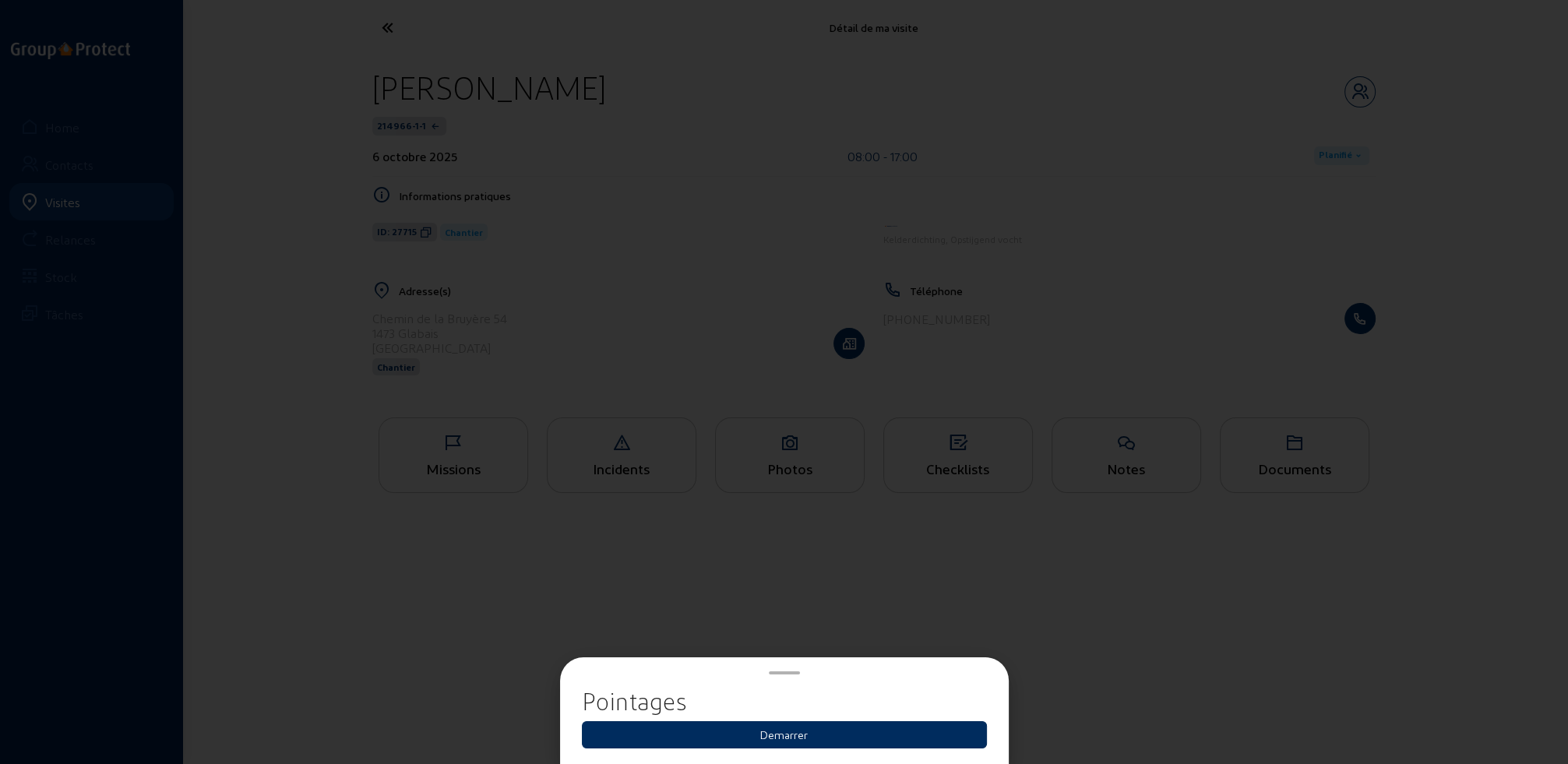
click at [796, 738] on button "Demarrer" at bounding box center [784, 734] width 405 height 27
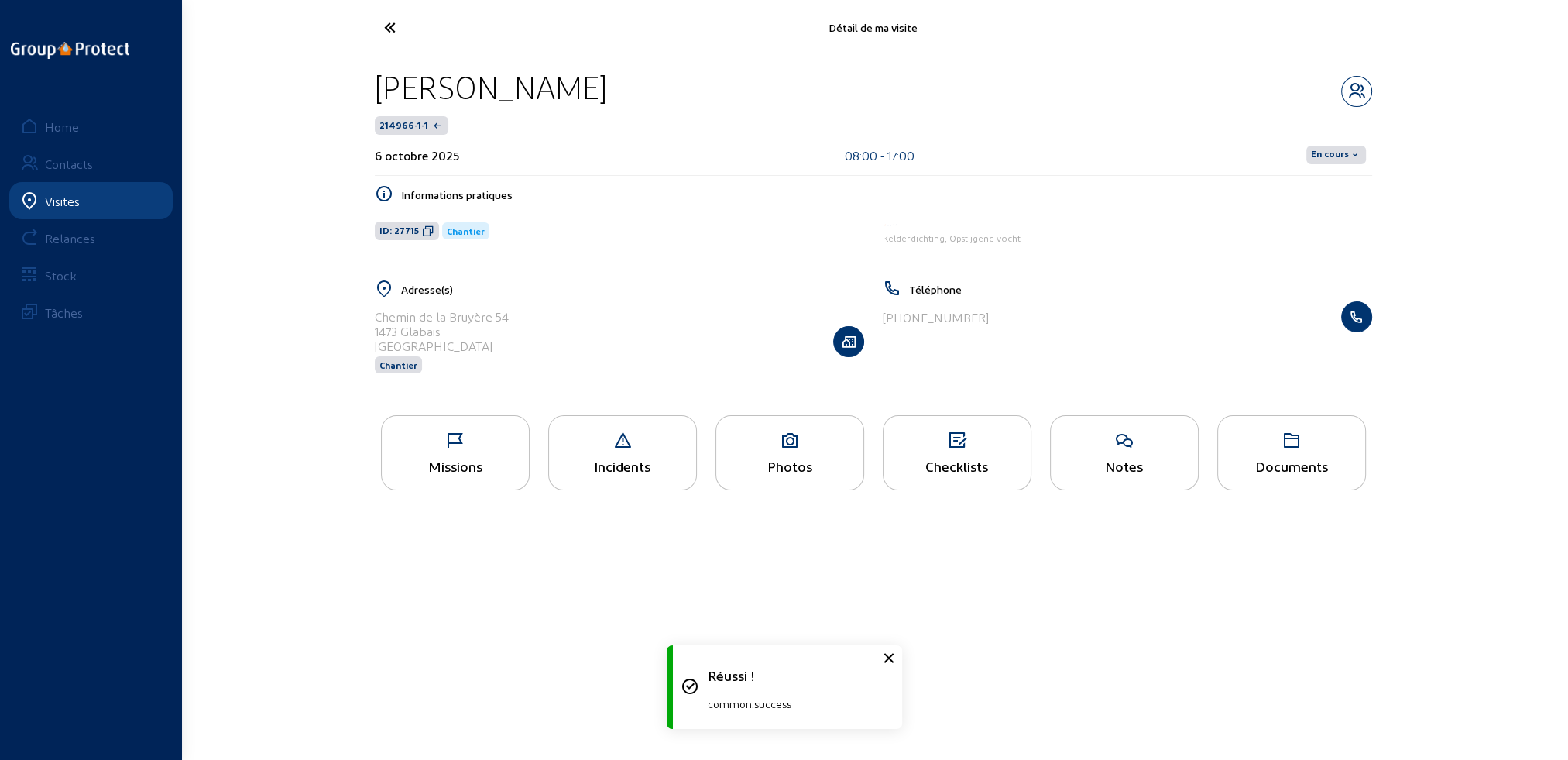
click at [1329, 152] on span "En cours" at bounding box center [1330, 155] width 38 height 12
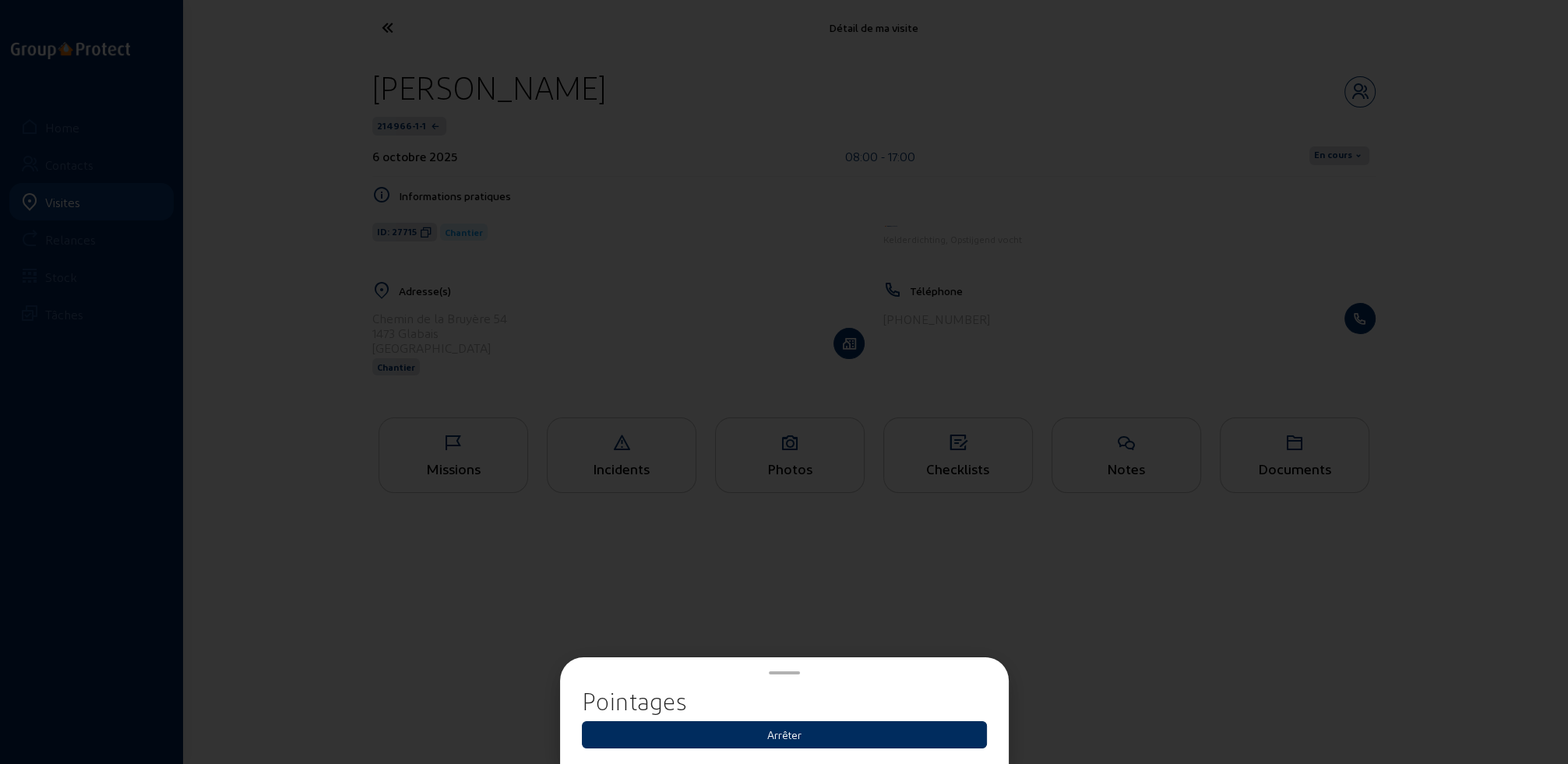
click at [797, 735] on button "Arrêter" at bounding box center [784, 734] width 405 height 27
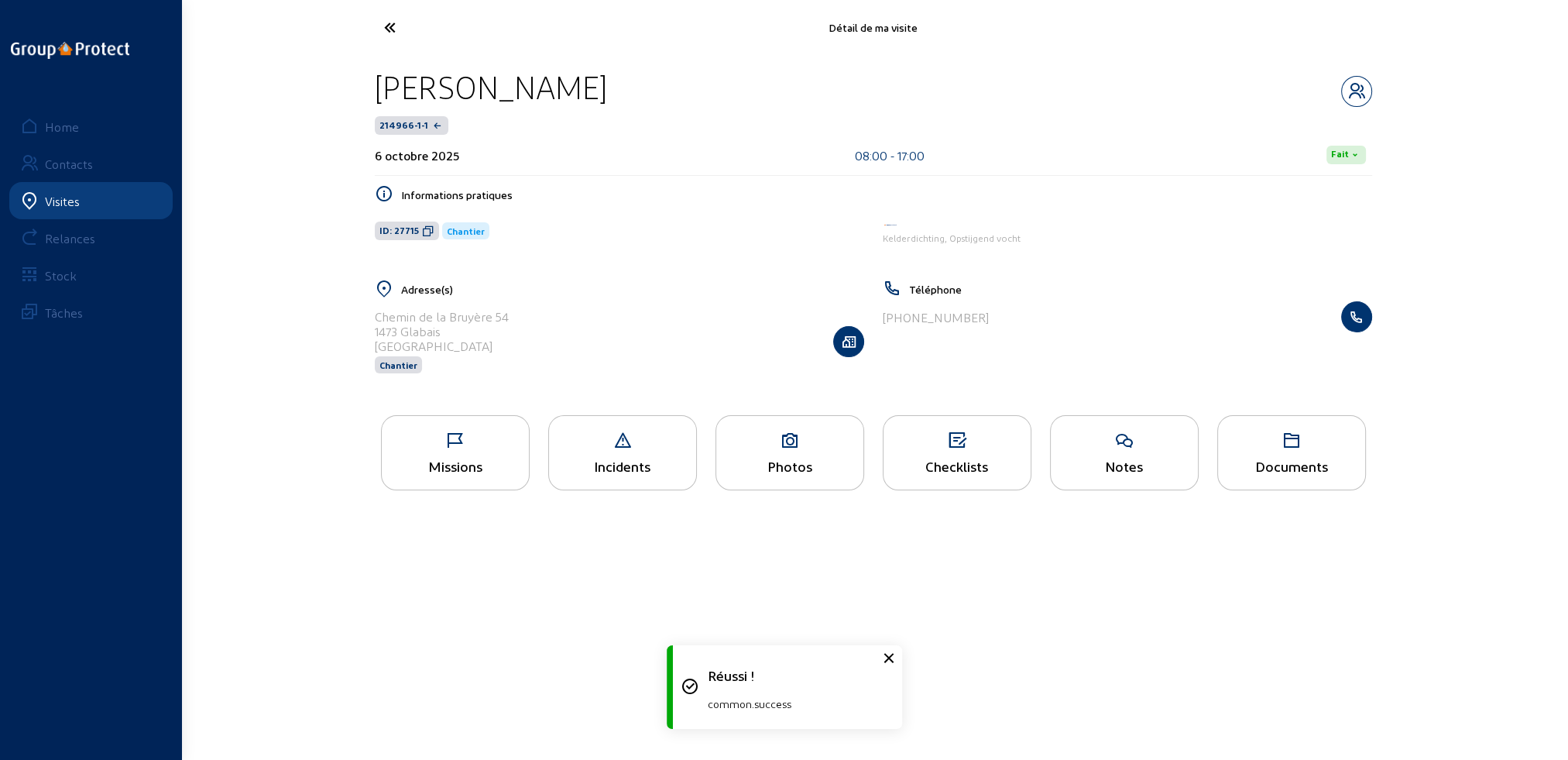
click at [387, 28] on icon at bounding box center [448, 27] width 143 height 27
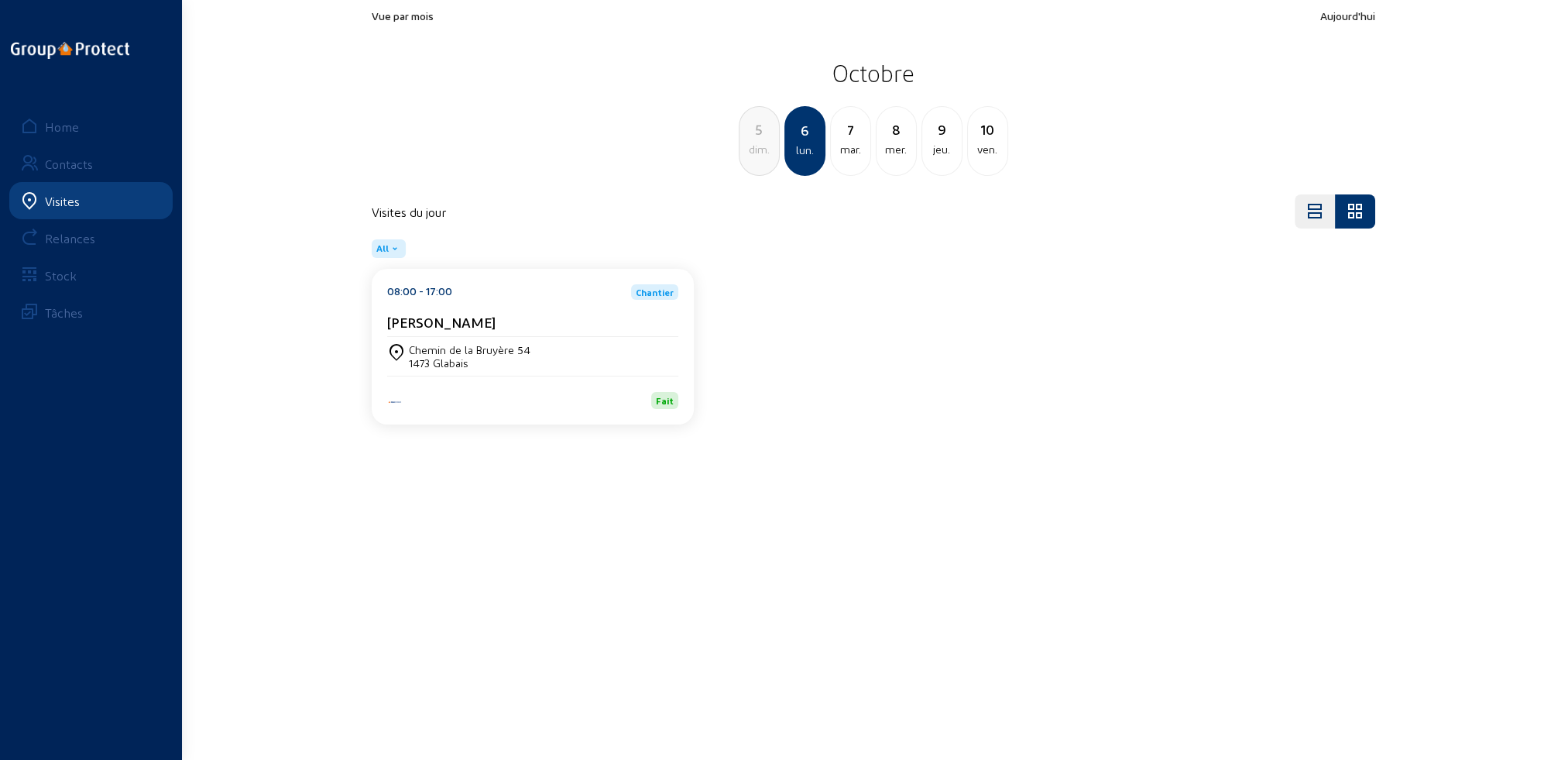
click at [850, 152] on div "mar." at bounding box center [850, 149] width 40 height 19
click at [469, 371] on div "Chemin de la Bruyère 54 1473 Glabais" at bounding box center [532, 357] width 291 height 39
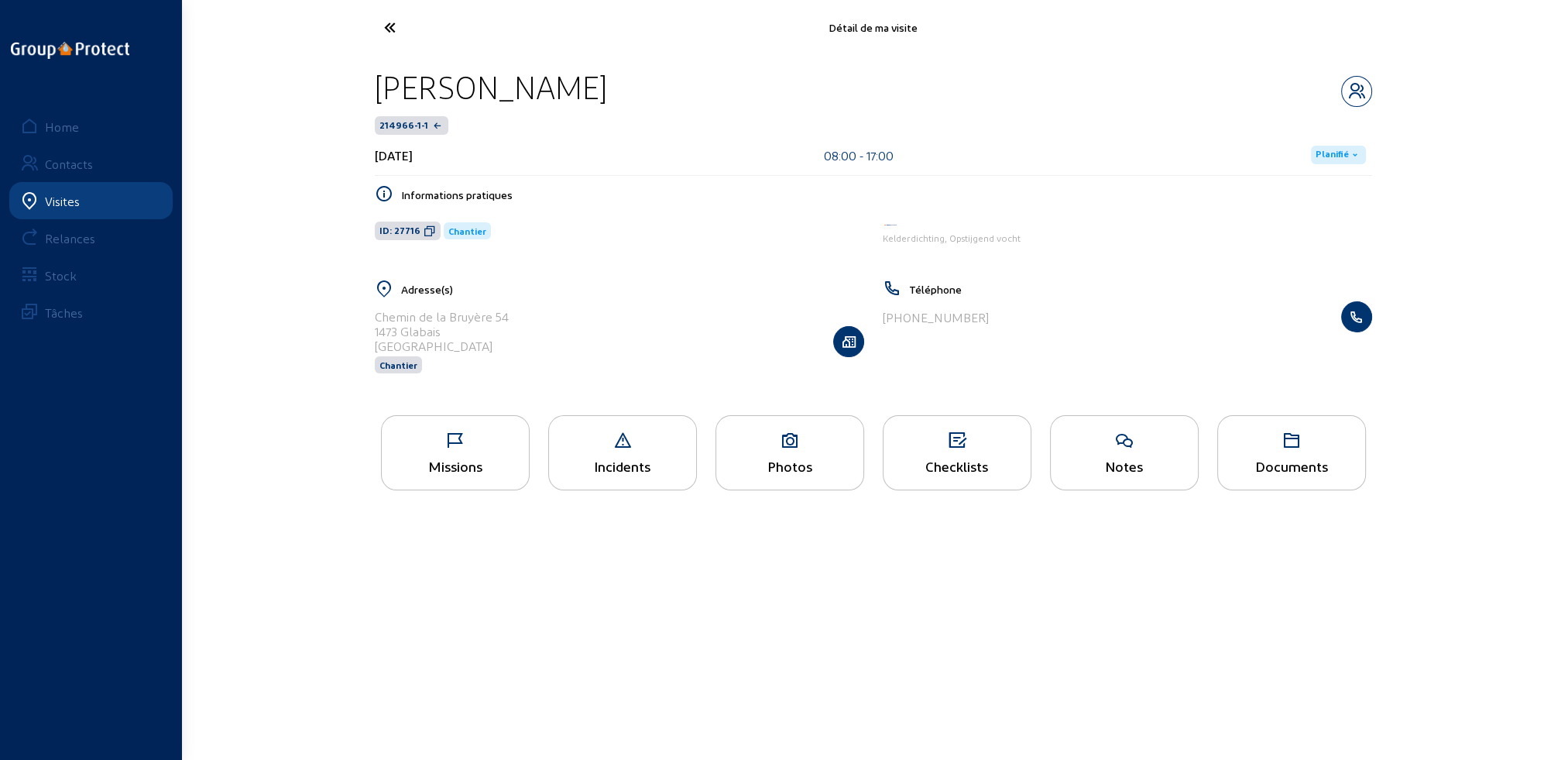
click at [1336, 152] on span "Planifié" at bounding box center [1332, 155] width 33 height 12
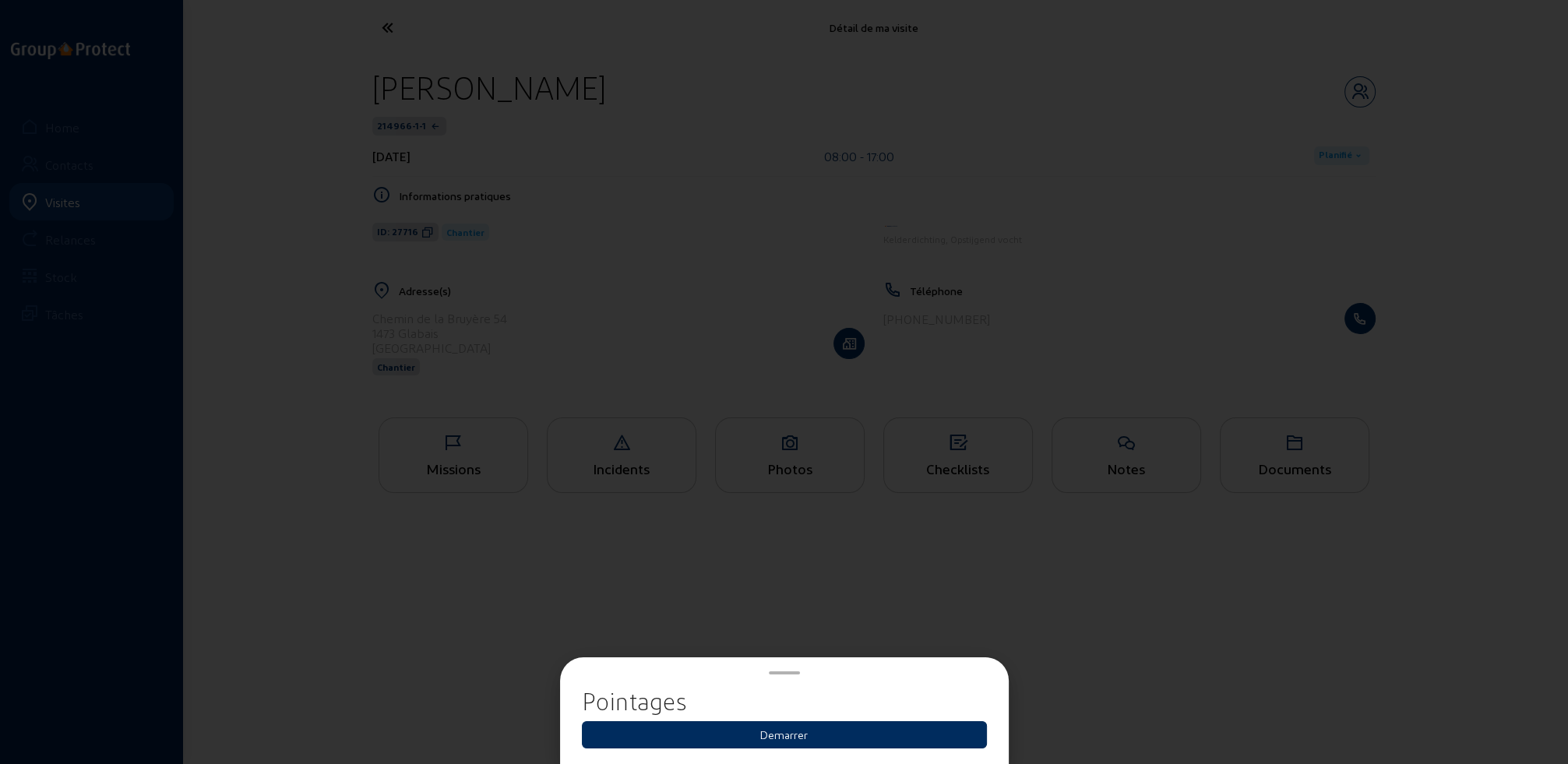
click at [783, 735] on button "Demarrer" at bounding box center [784, 734] width 405 height 27
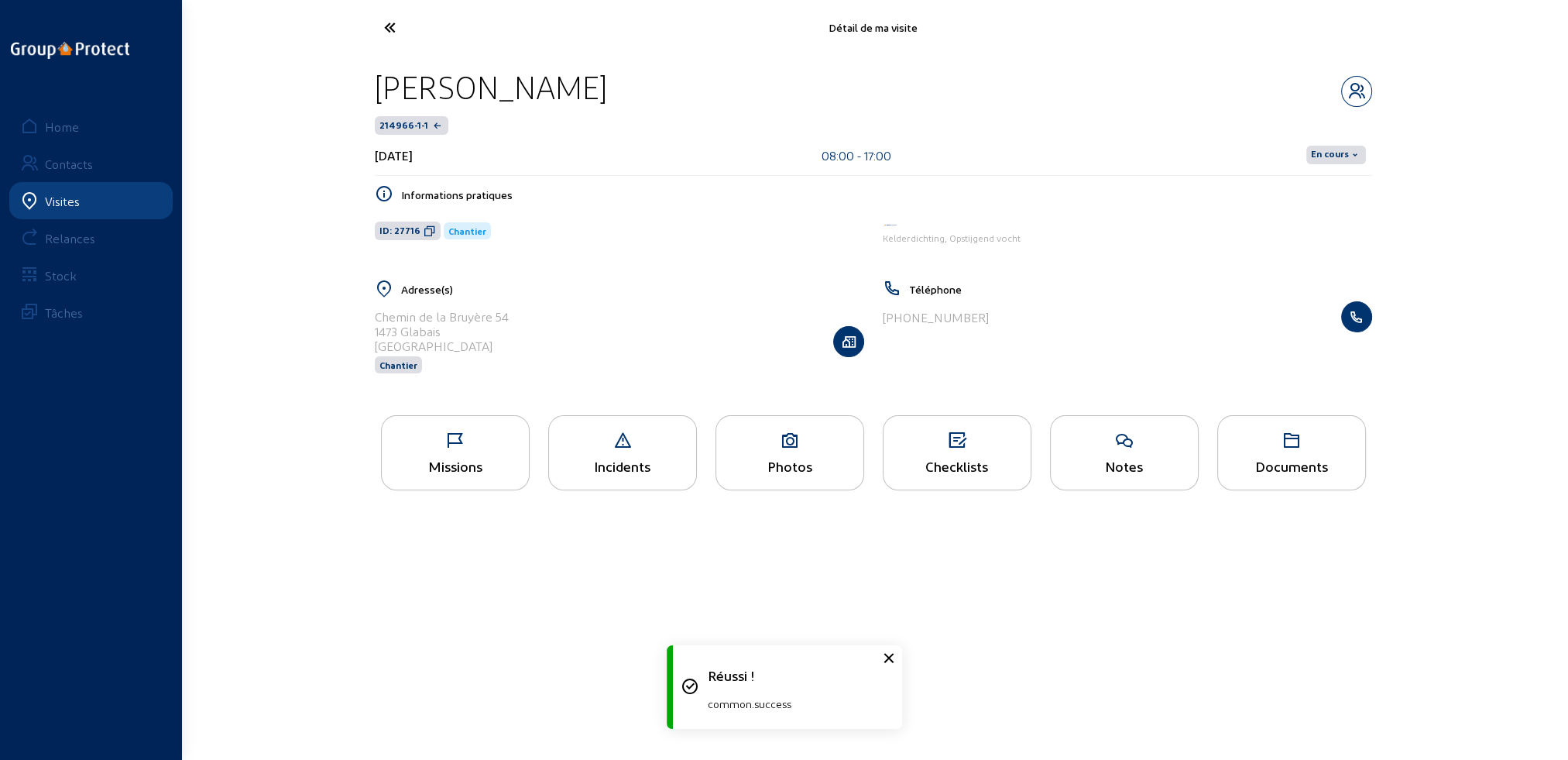
click at [1341, 154] on span "En cours" at bounding box center [1330, 155] width 38 height 12
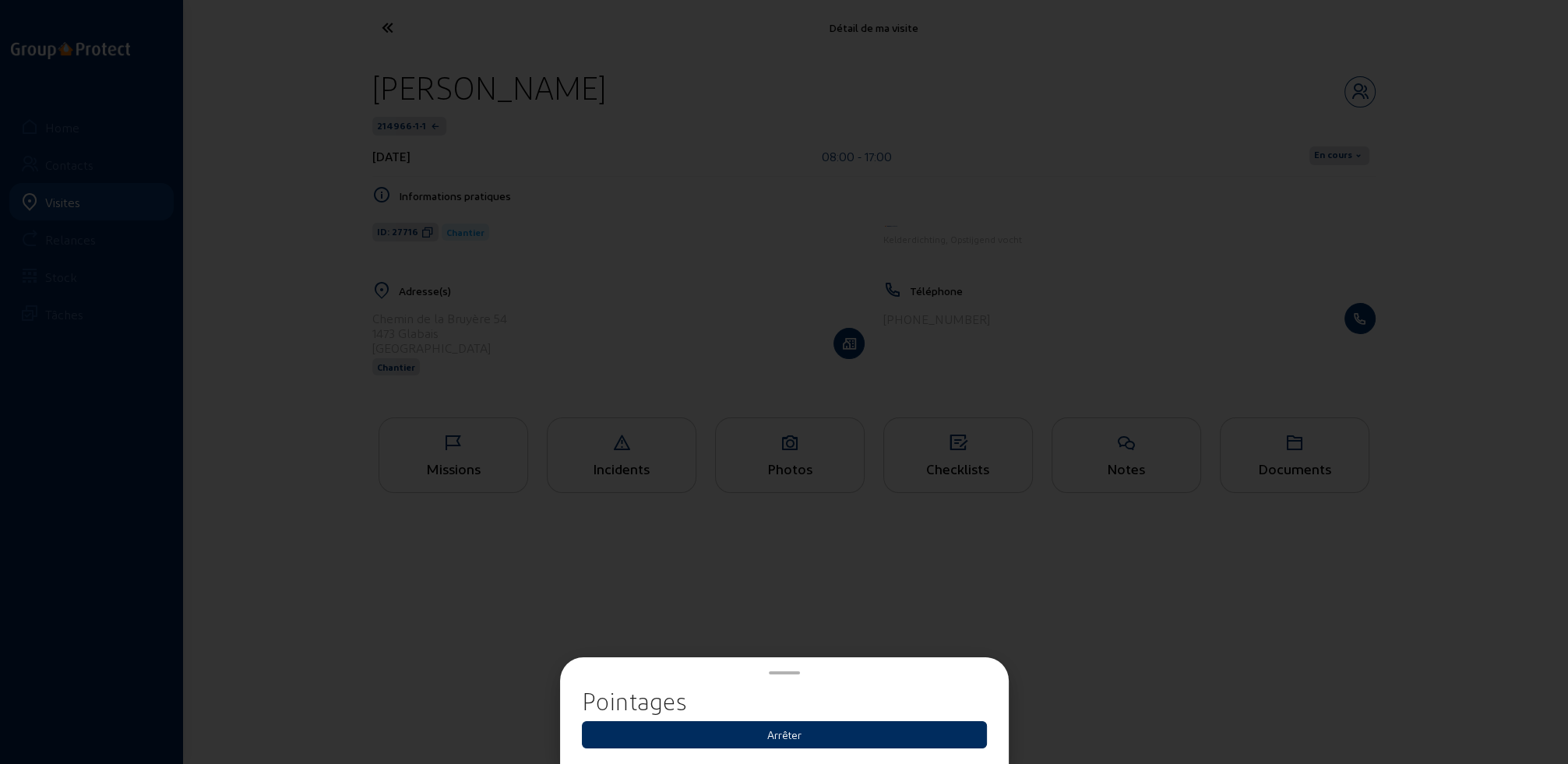
click at [788, 735] on button "Arrêter" at bounding box center [784, 734] width 405 height 27
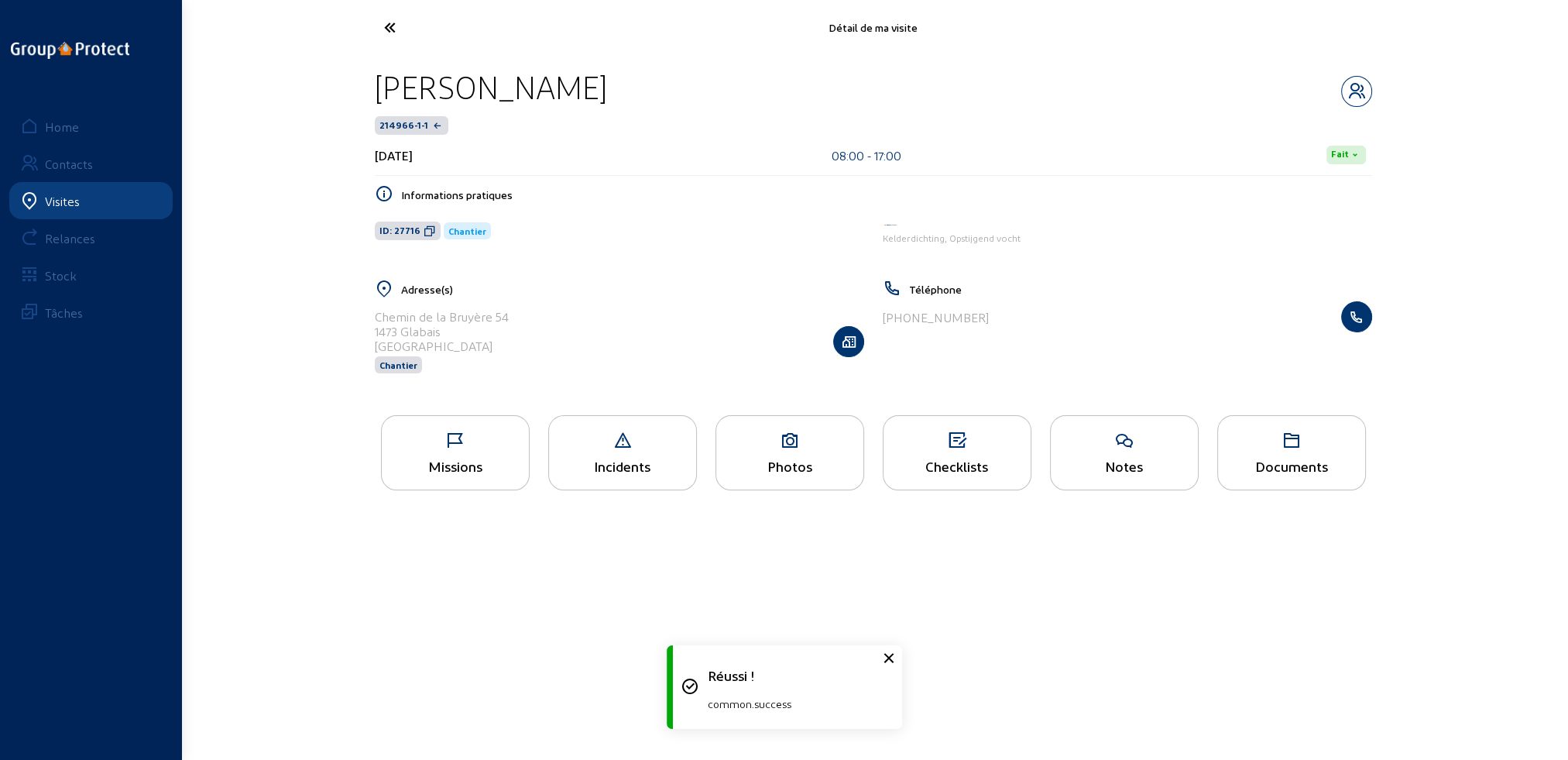
click at [386, 27] on icon at bounding box center [448, 27] width 143 height 27
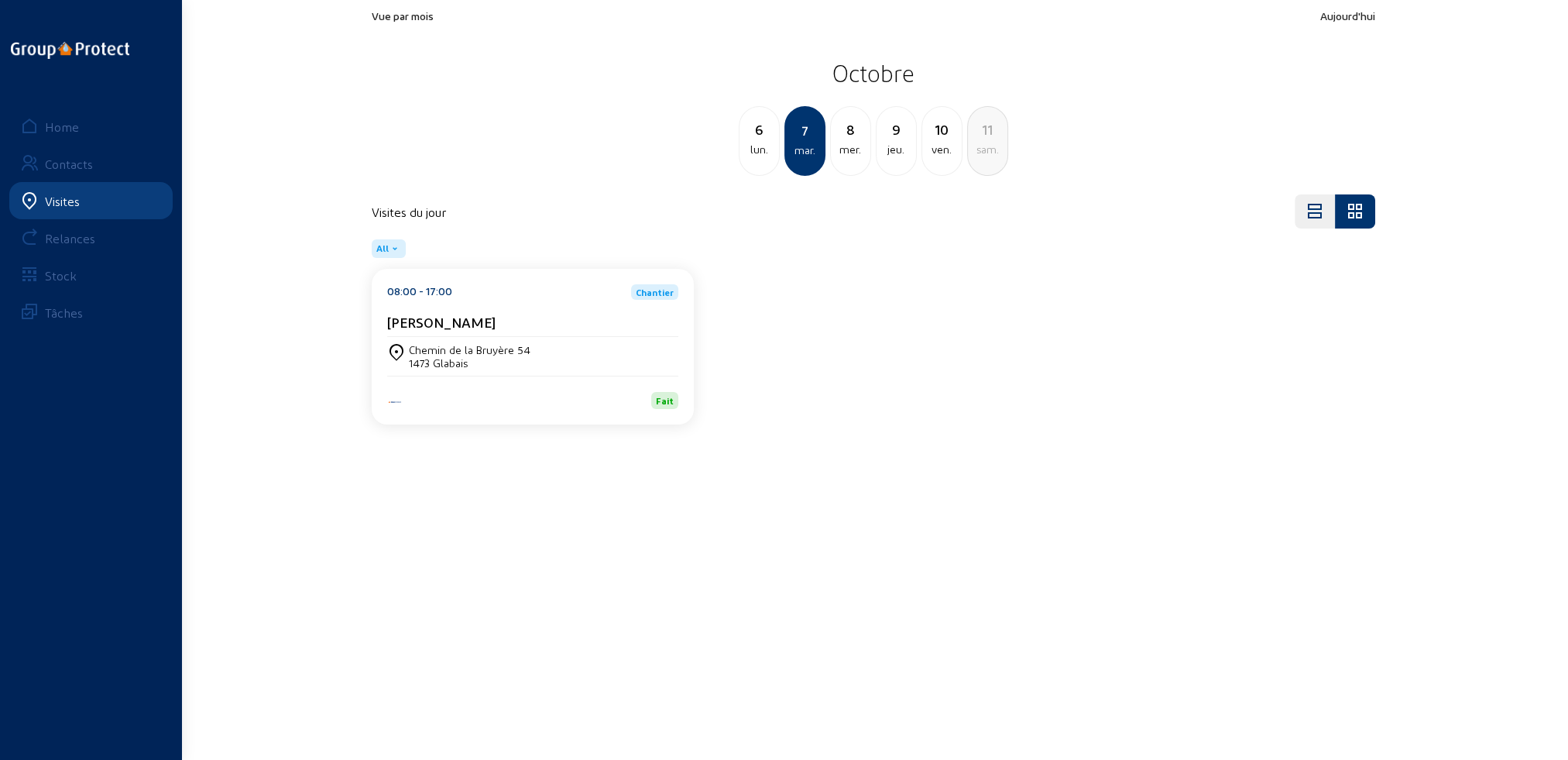
click at [850, 155] on div "mer." at bounding box center [850, 149] width 40 height 19
click at [522, 365] on div "1473 Glabais" at bounding box center [470, 363] width 121 height 13
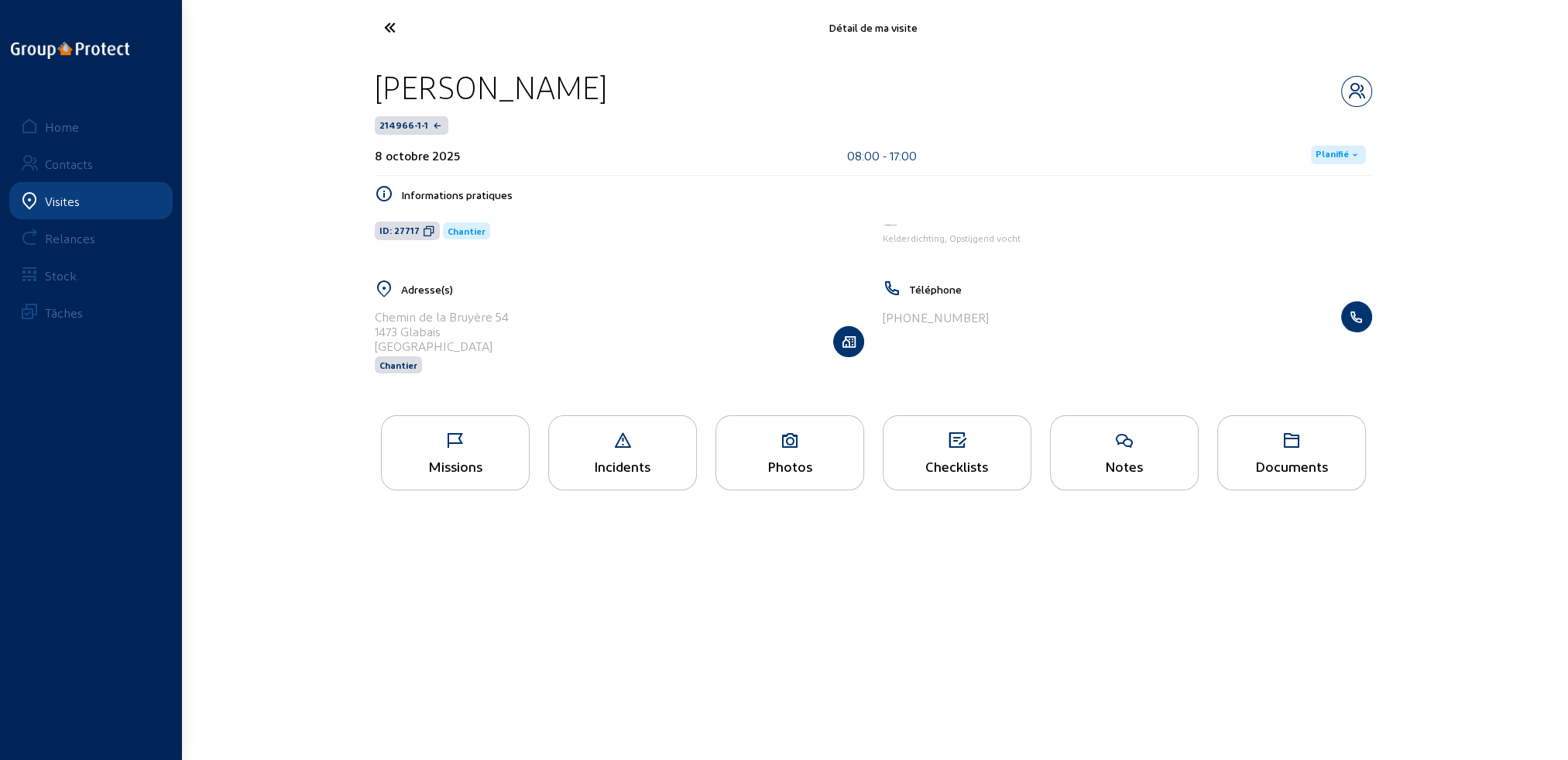
click at [1335, 152] on span "Planifié" at bounding box center [1332, 155] width 33 height 12
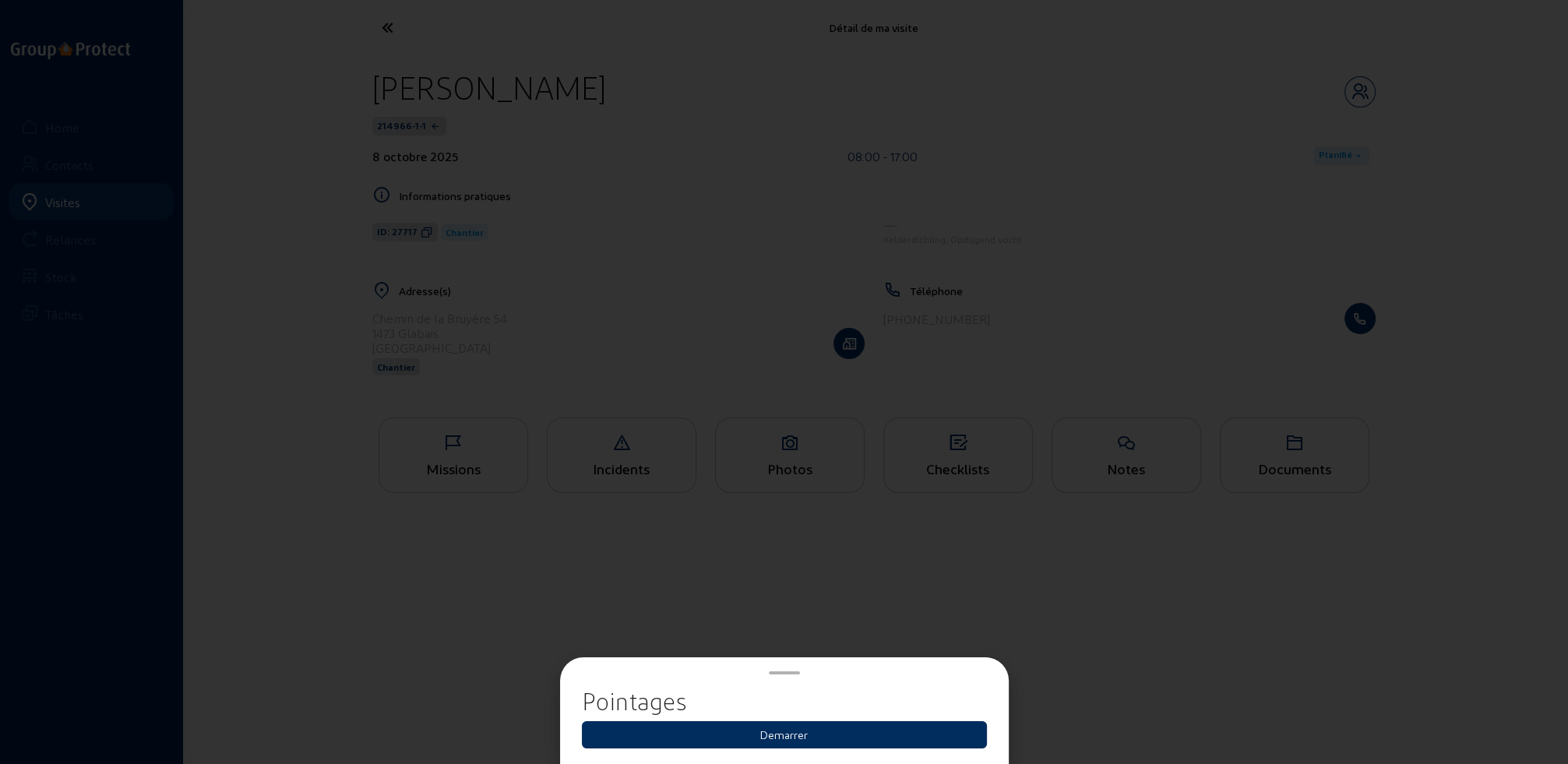
click at [784, 735] on button "Demarrer" at bounding box center [784, 734] width 405 height 27
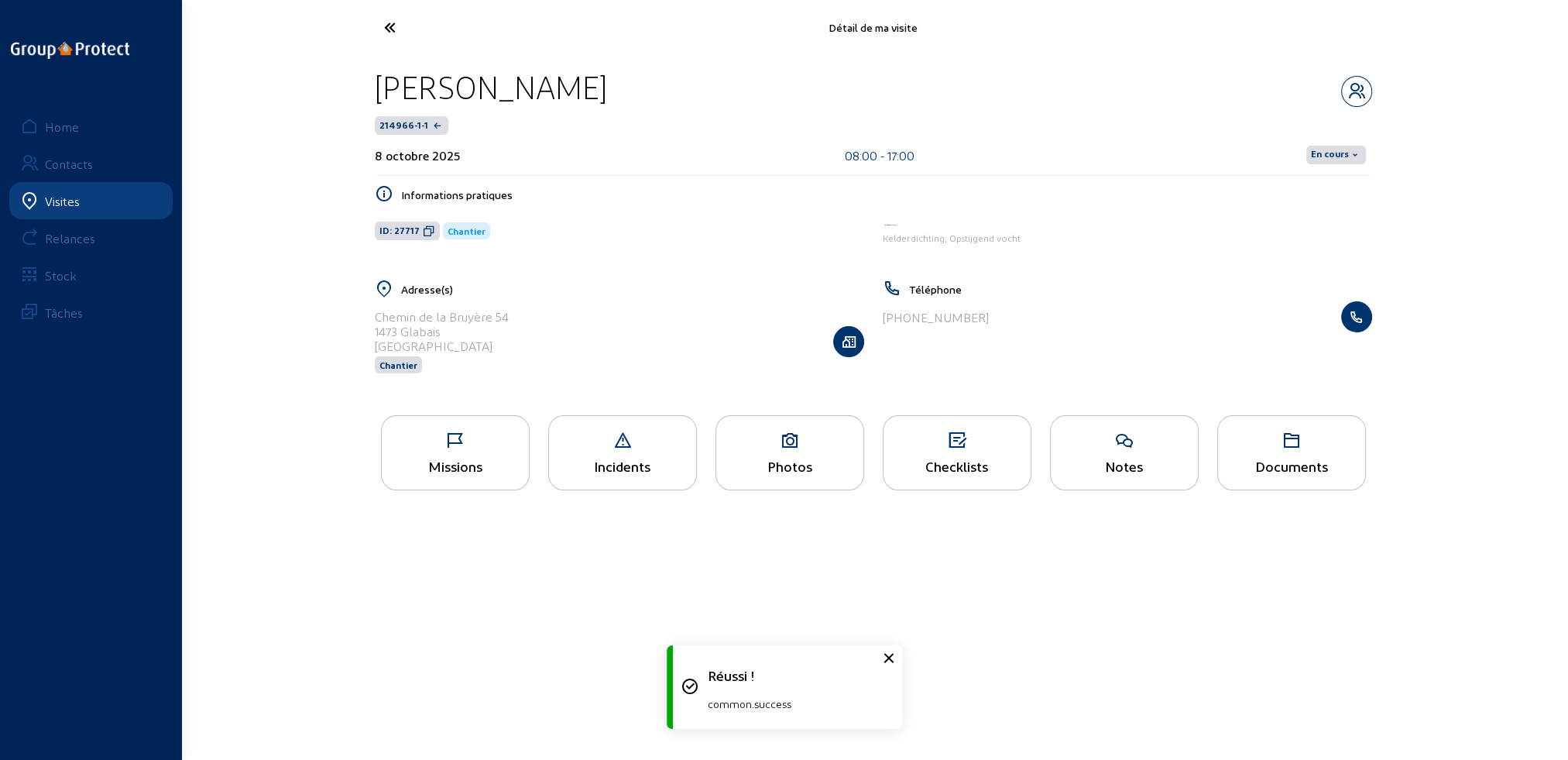
click at [1344, 149] on span "En cours" at bounding box center [1330, 155] width 38 height 12
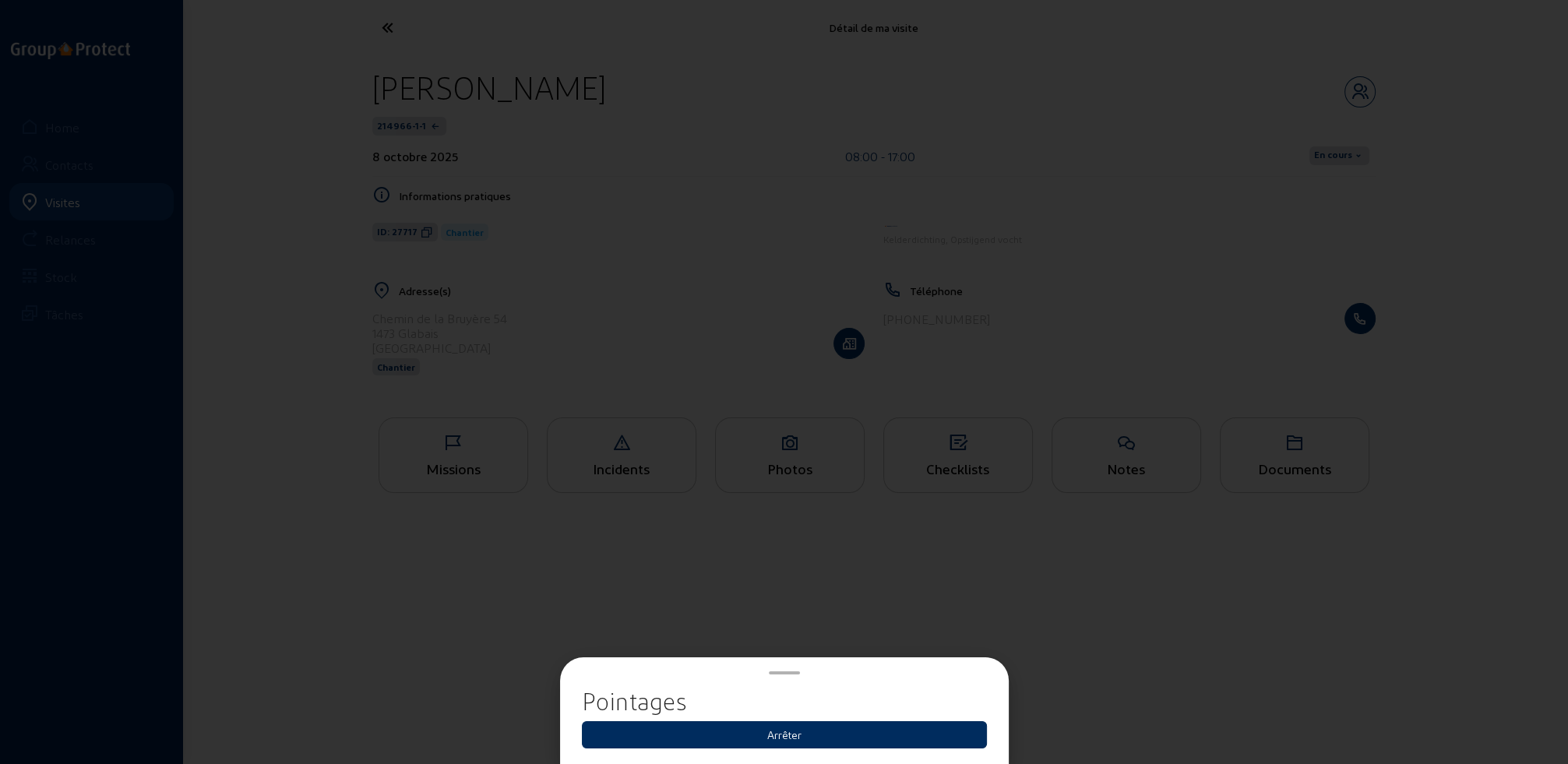
click at [788, 737] on button "Arrêter" at bounding box center [784, 734] width 405 height 27
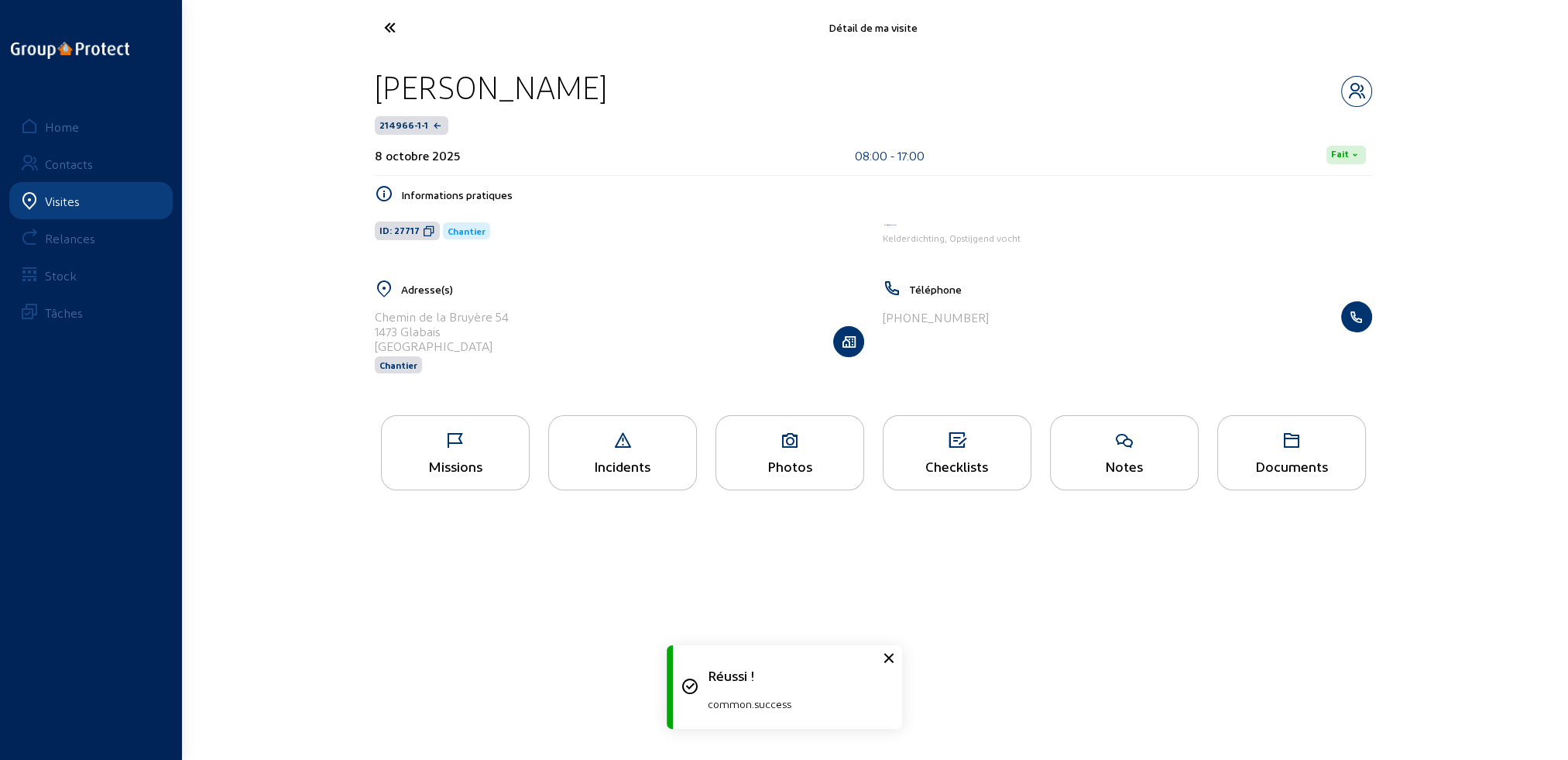
click at [387, 23] on icon at bounding box center [448, 27] width 143 height 27
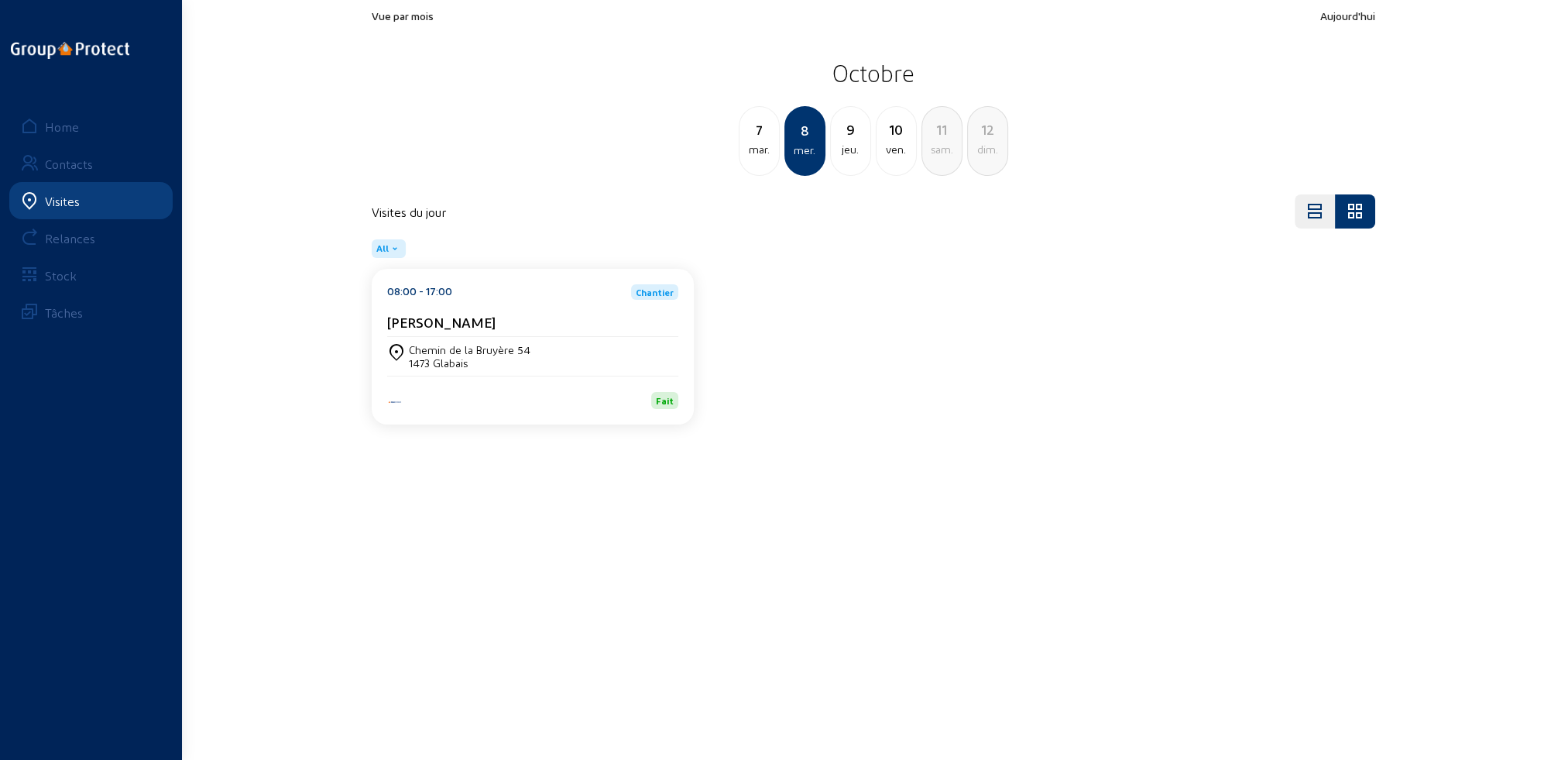
click at [852, 147] on div "jeu." at bounding box center [850, 149] width 40 height 19
